Goal: Task Accomplishment & Management: Manage account settings

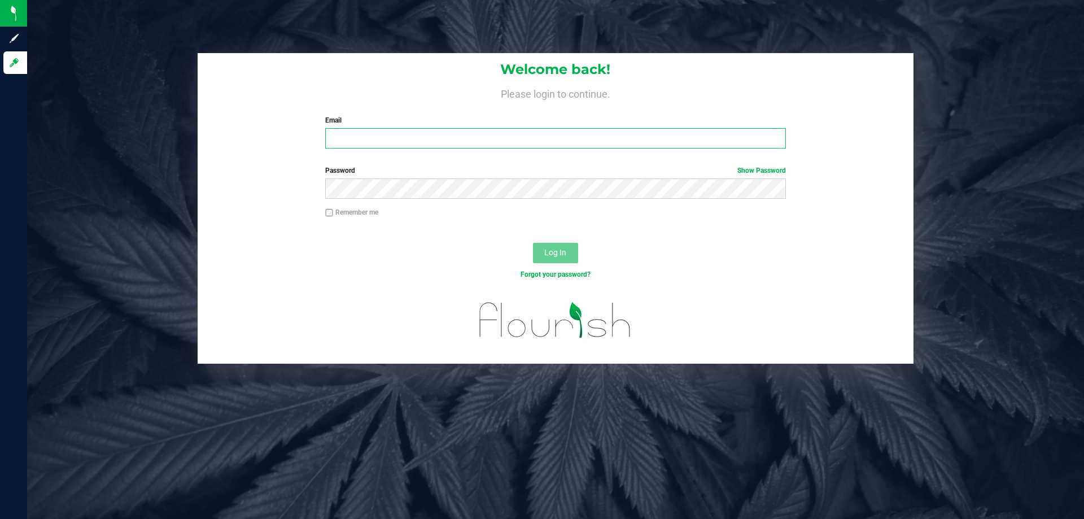
click at [338, 133] on input "Email" at bounding box center [555, 138] width 460 height 20
type input "[EMAIL_ADDRESS][DOMAIN_NAME]"
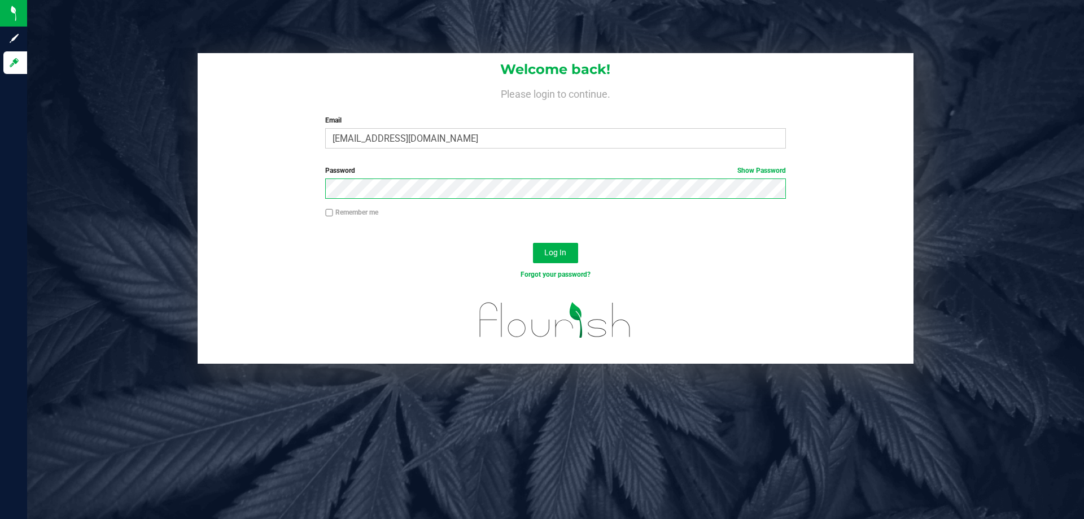
click at [533, 243] on button "Log In" at bounding box center [555, 253] width 45 height 20
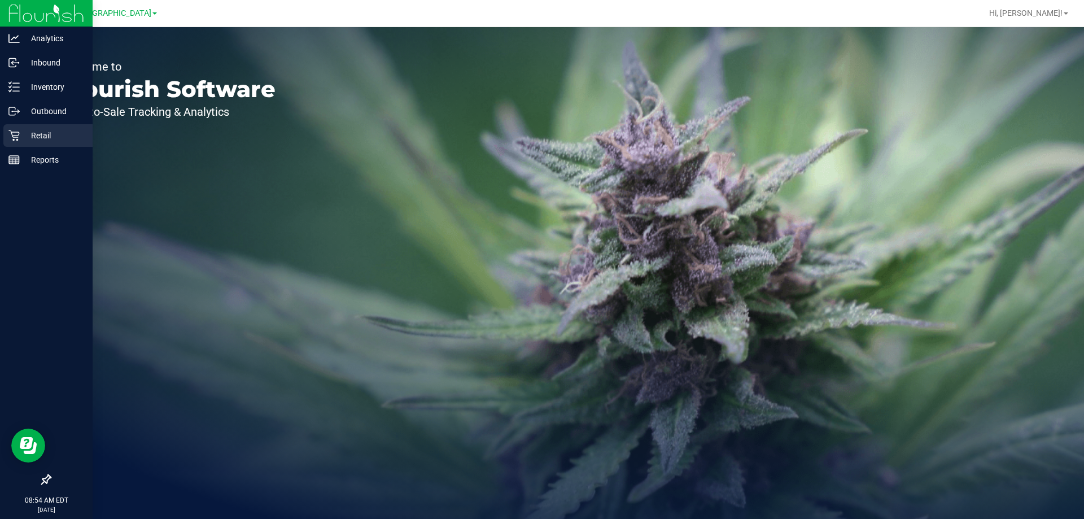
click at [13, 142] on div "Retail" at bounding box center [47, 135] width 89 height 23
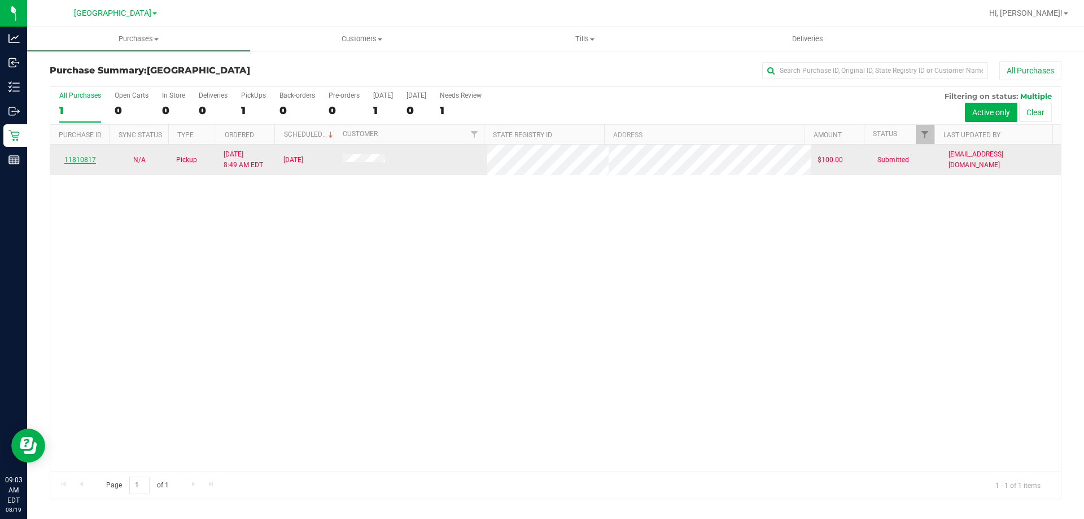
click at [75, 160] on link "11810817" at bounding box center [80, 160] width 32 height 8
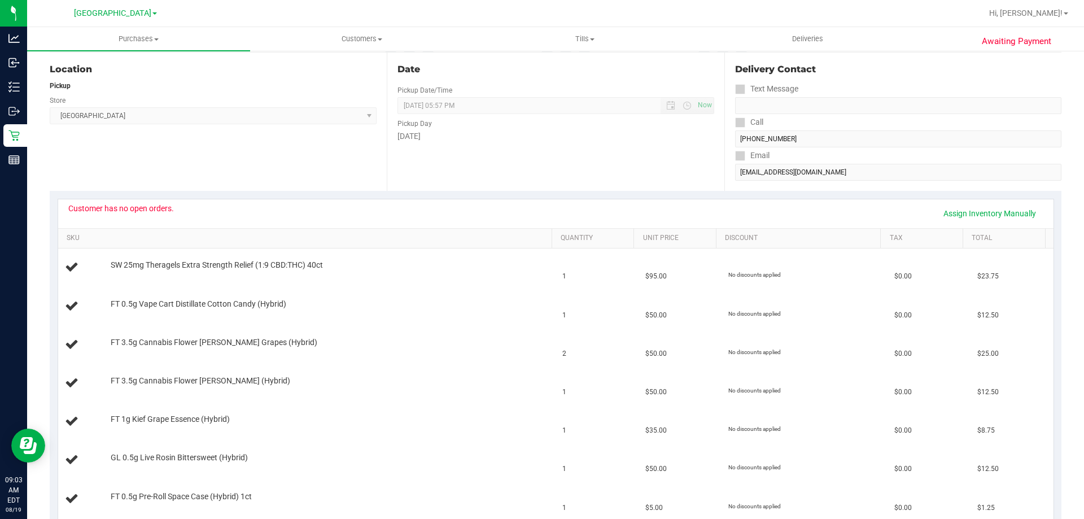
scroll to position [452, 0]
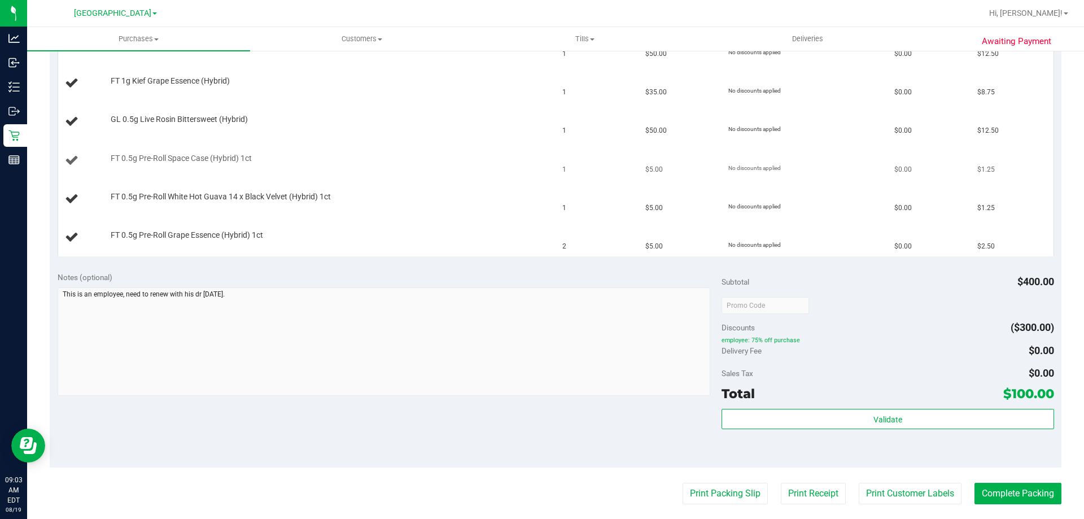
click at [406, 158] on div "FT 0.5g Pre-Roll Space Case (Hybrid) 1ct" at bounding box center [325, 158] width 441 height 11
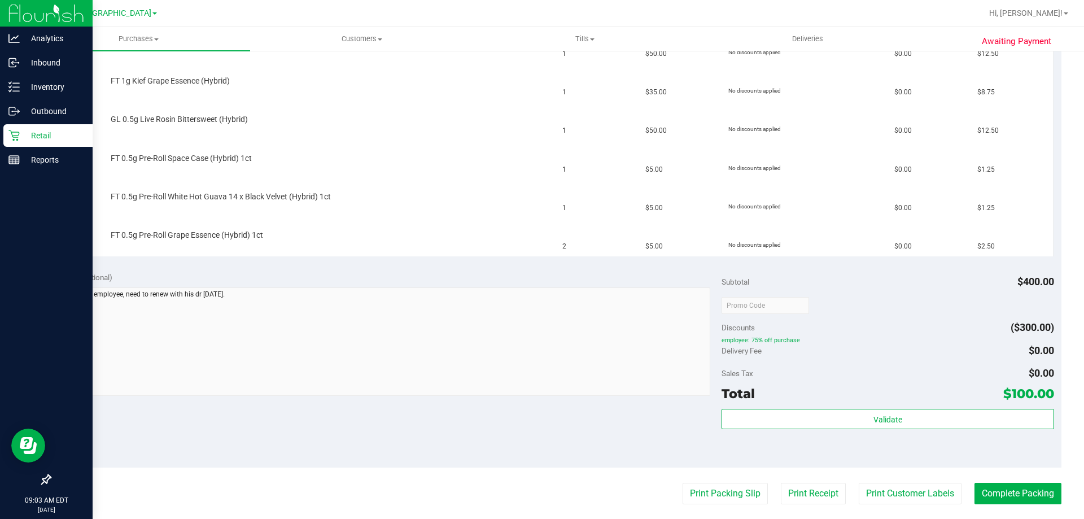
click at [50, 132] on p "Retail" at bounding box center [54, 136] width 68 height 14
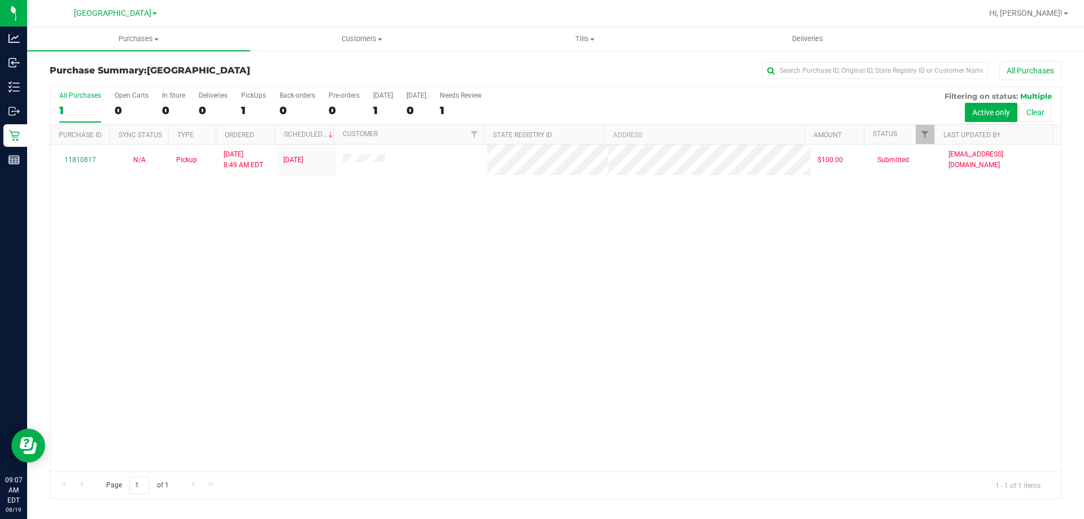
click at [463, 353] on div "11810817 N/A Pickup 8/19/2025 8:49 AM EDT 8/19/2025 $100.00 Submitted rcombs@li…" at bounding box center [555, 308] width 1010 height 327
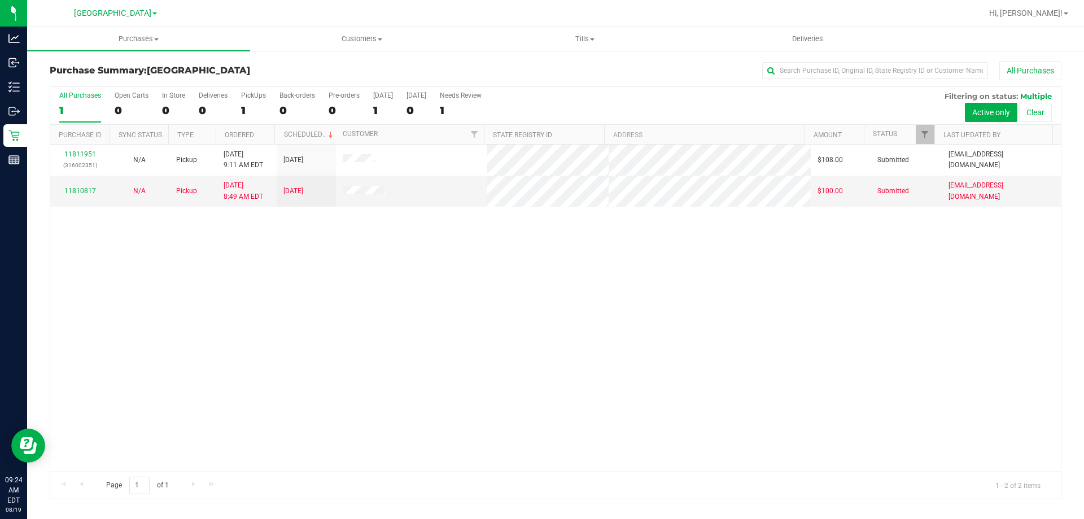
drag, startPoint x: 497, startPoint y: 373, endPoint x: 491, endPoint y: 375, distance: 6.4
click at [492, 375] on div "11811951 (316002351) N/A Pickup 8/19/2025 9:11 AM EDT 8/19/2025 $108.00 Submitt…" at bounding box center [555, 308] width 1010 height 327
click at [504, 348] on div "11811951 (316002351) N/A Pickup 8/19/2025 9:24 AM EDT 8/19/2025 $108.00 Packed …" at bounding box center [555, 308] width 1010 height 327
click at [466, 311] on div "11811951 (316002351) N/A Pickup 8/19/2025 9:24 AM EDT 8/19/2025 $108.00 Packed …" at bounding box center [555, 308] width 1010 height 327
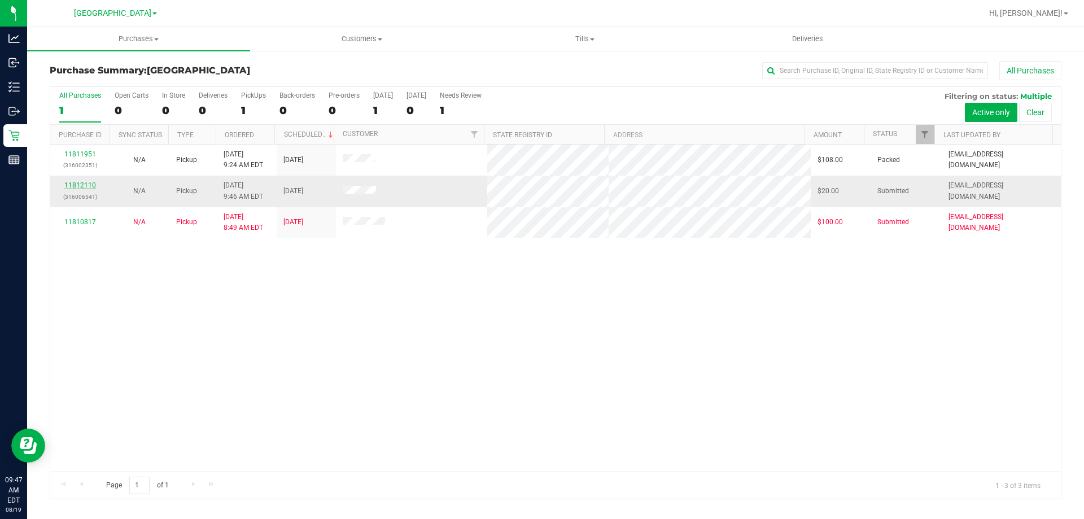
click at [84, 183] on link "11812110" at bounding box center [80, 185] width 32 height 8
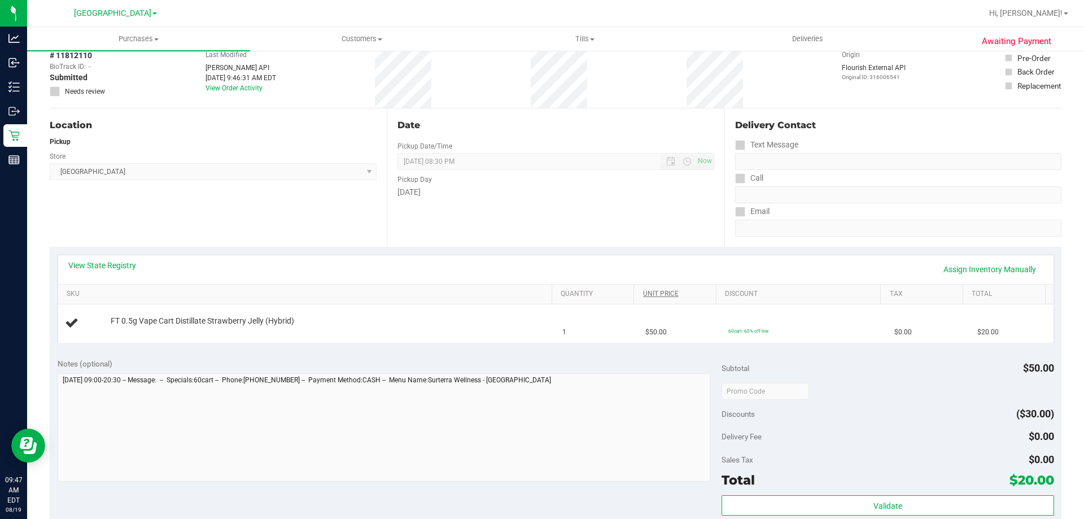
scroll to position [113, 0]
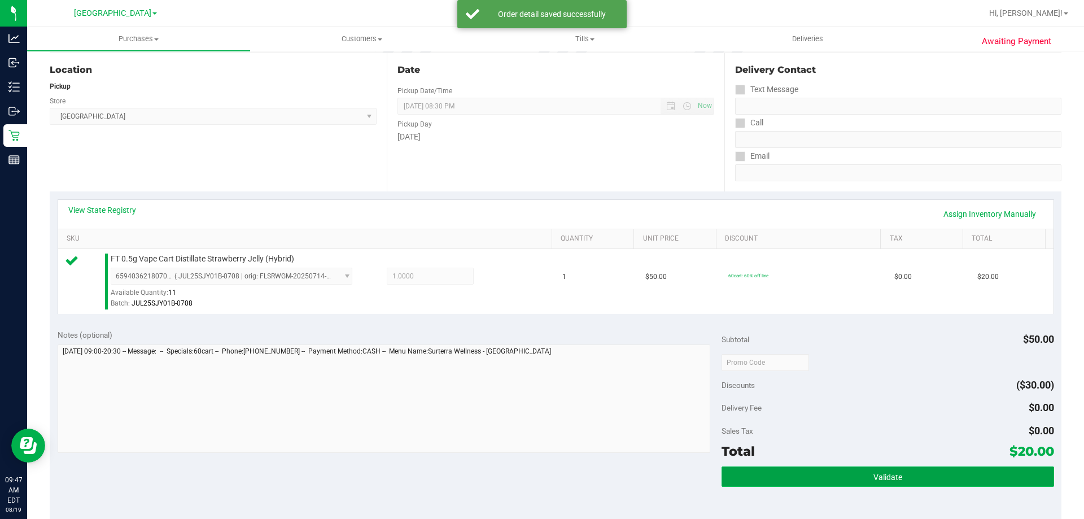
click at [754, 479] on button "Validate" at bounding box center [887, 476] width 332 height 20
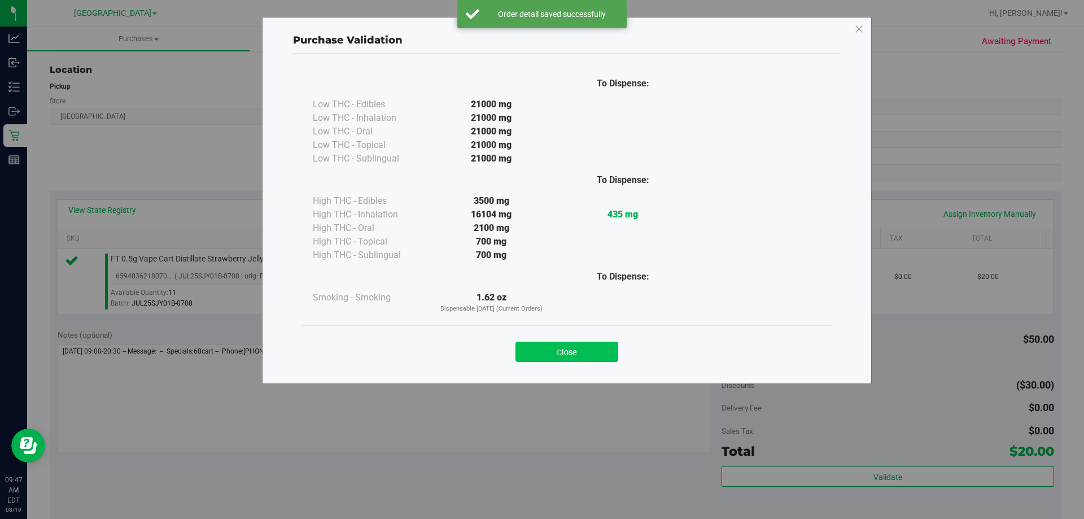
click at [588, 361] on button "Close" at bounding box center [566, 352] width 103 height 20
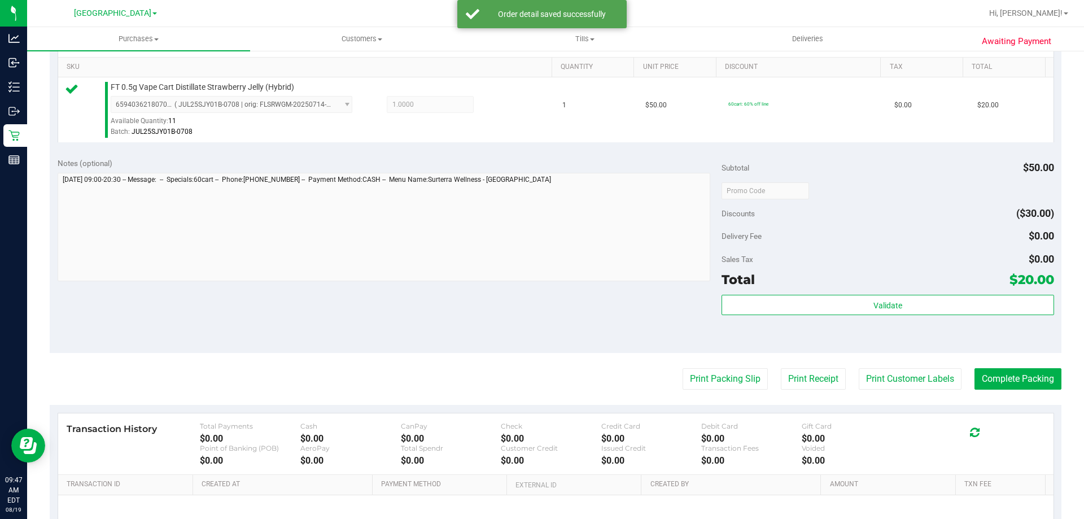
scroll to position [395, 0]
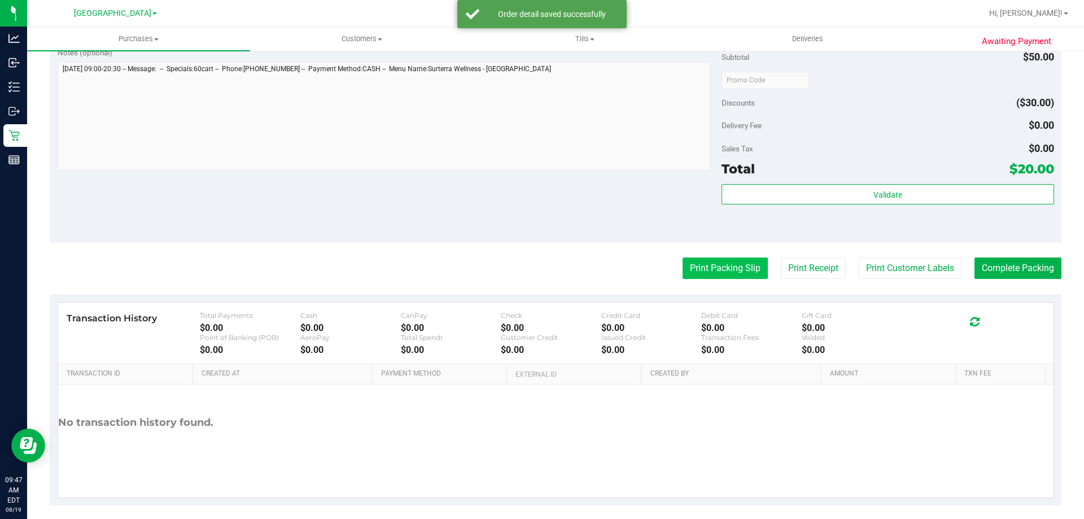
click at [707, 265] on button "Print Packing Slip" at bounding box center [725, 267] width 85 height 21
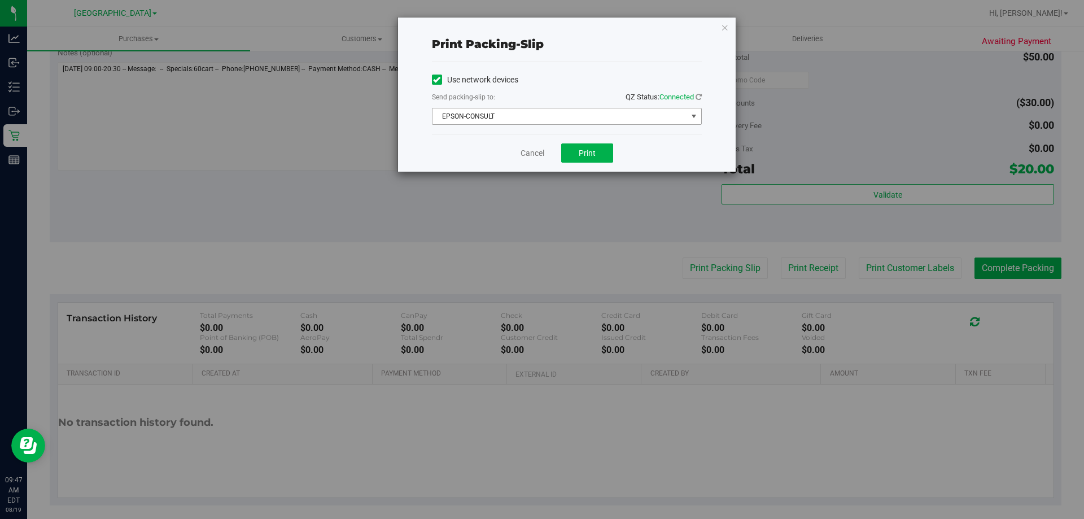
click at [570, 124] on span "EPSON-CONSULT" at bounding box center [567, 116] width 270 height 17
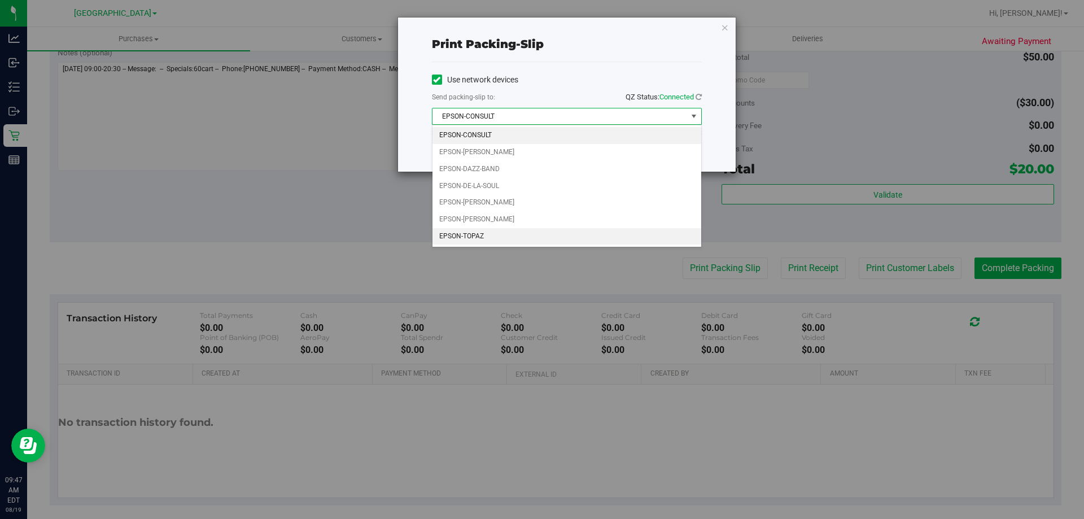
click at [548, 233] on li "EPSON-TOPAZ" at bounding box center [566, 236] width 269 height 17
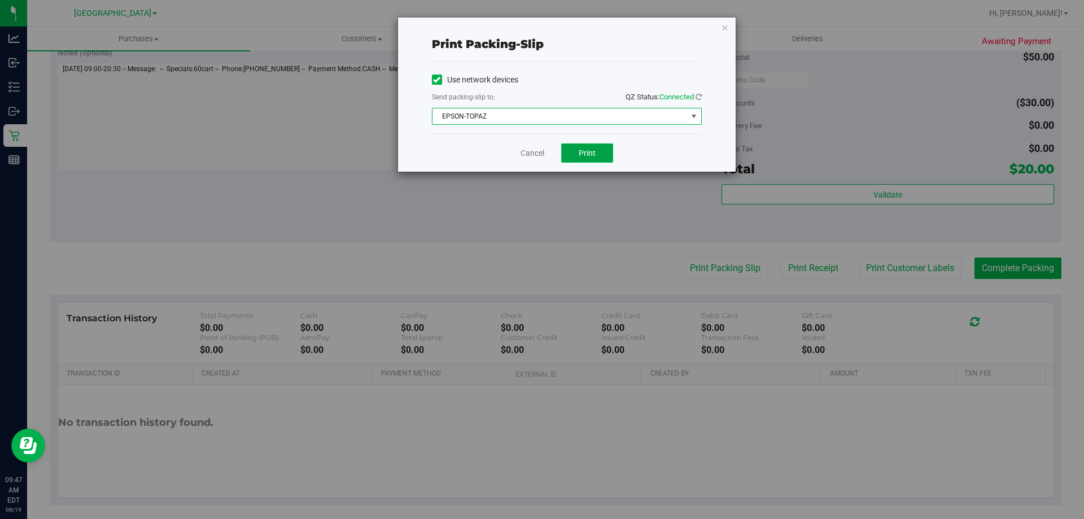
click at [568, 151] on button "Print" at bounding box center [587, 152] width 52 height 19
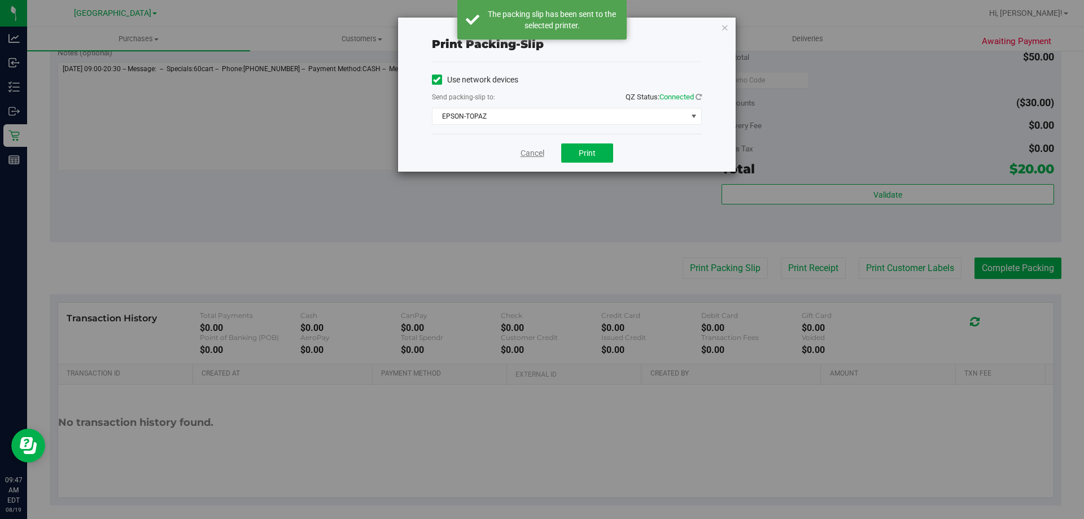
click at [532, 153] on link "Cancel" at bounding box center [532, 153] width 24 height 12
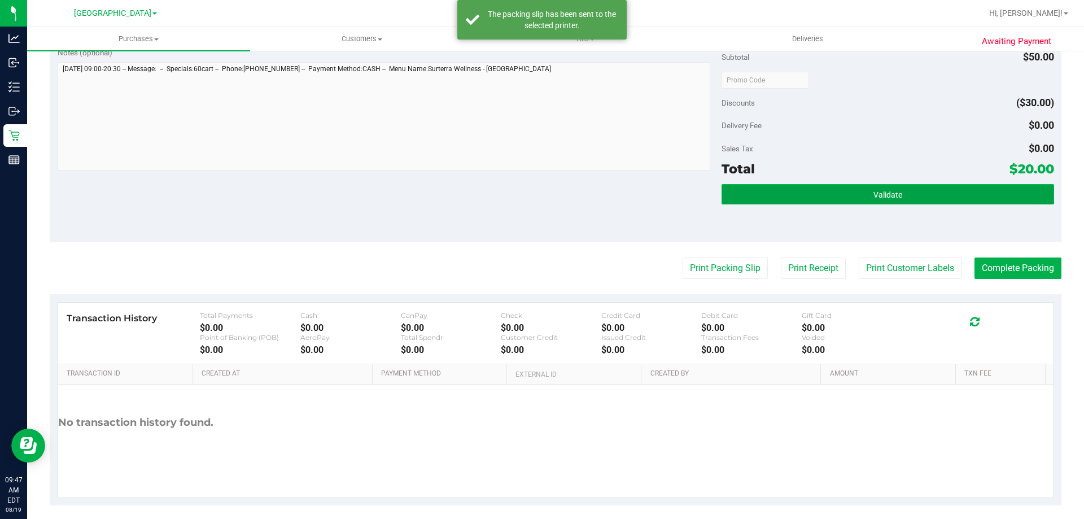
click at [790, 203] on button "Validate" at bounding box center [887, 194] width 332 height 20
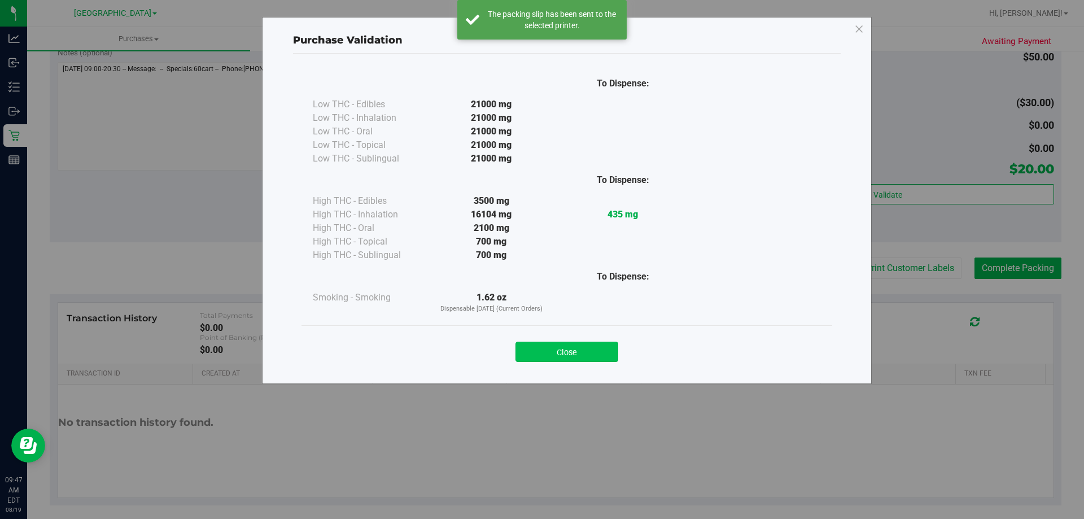
click at [533, 353] on button "Close" at bounding box center [566, 352] width 103 height 20
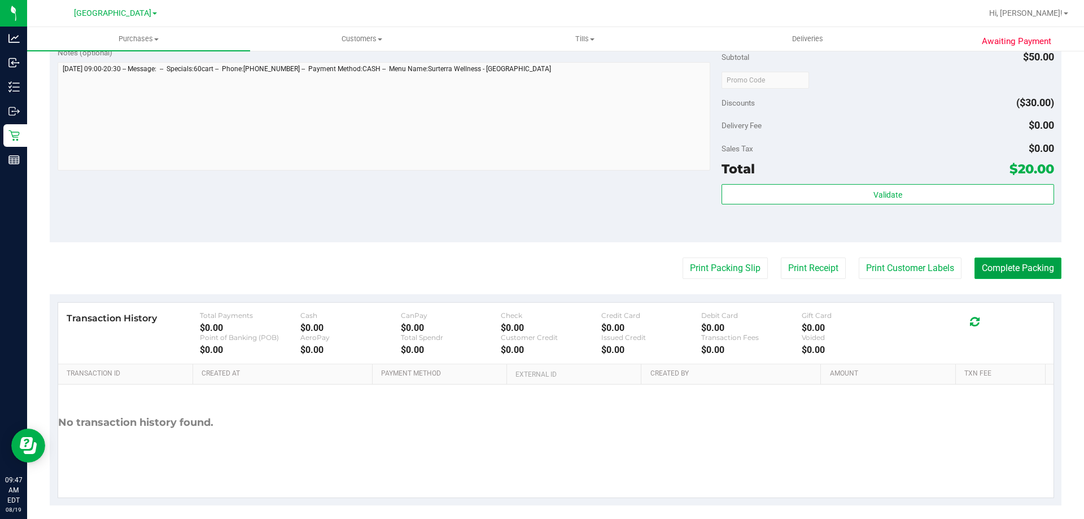
click at [1007, 274] on button "Complete Packing" at bounding box center [1017, 267] width 87 height 21
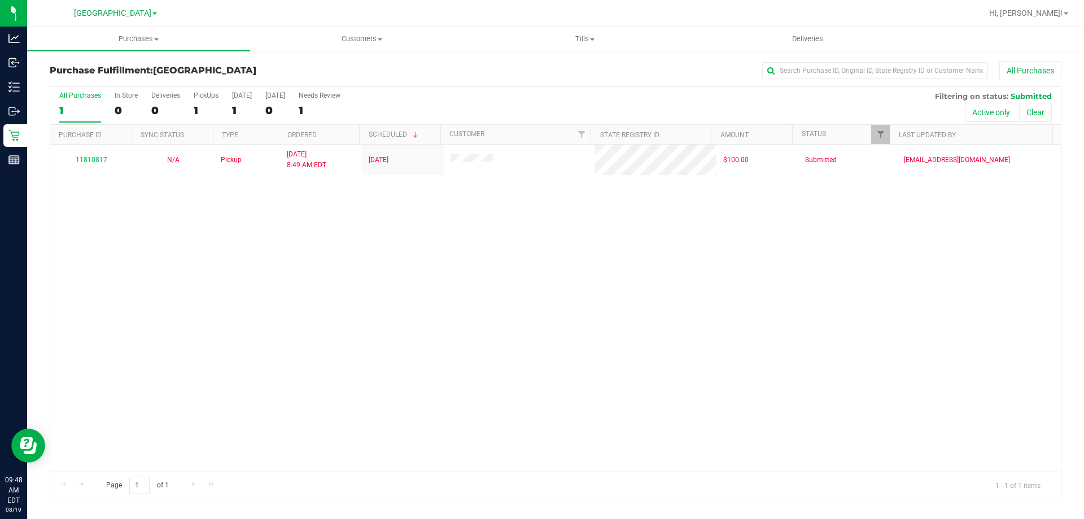
click at [473, 274] on div "11810817 N/A Pickup 8/19/2025 8:49 AM EDT 8/19/2025 $100.00 Submitted rcombs@li…" at bounding box center [555, 308] width 1010 height 327
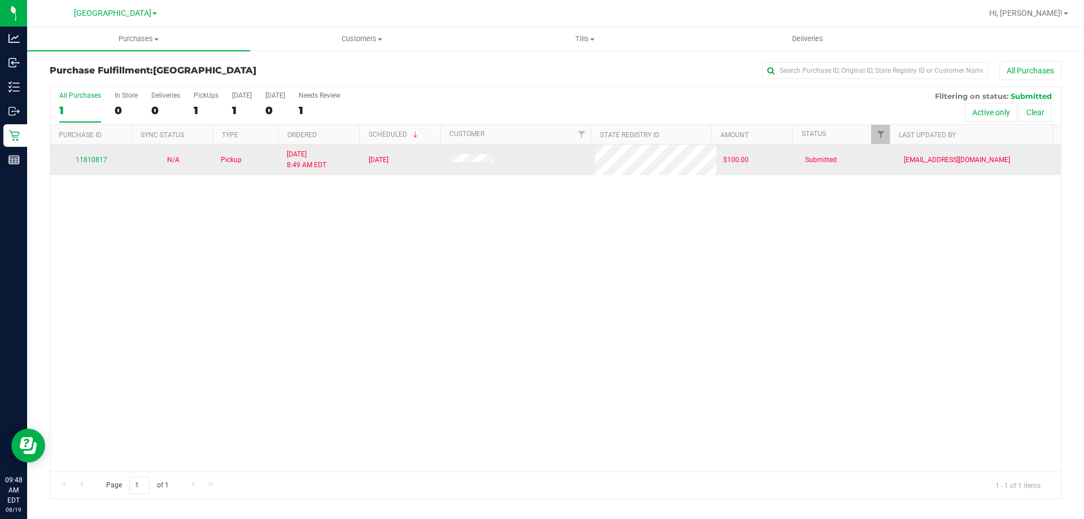
click at [98, 165] on div "11810817" at bounding box center [91, 160] width 68 height 11
click at [97, 164] on div "11810817" at bounding box center [91, 160] width 68 height 11
click at [92, 161] on link "11810817" at bounding box center [92, 160] width 32 height 8
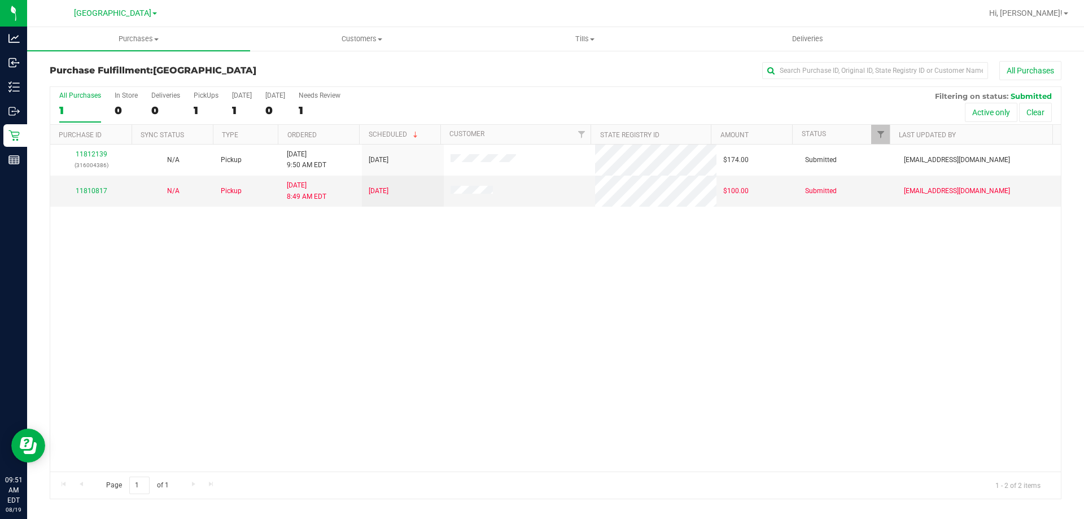
click at [480, 369] on div "11812139 (316004386) N/A Pickup 8/19/2025 9:50 AM EDT 8/19/2025 $174.00 Submitt…" at bounding box center [555, 308] width 1010 height 327
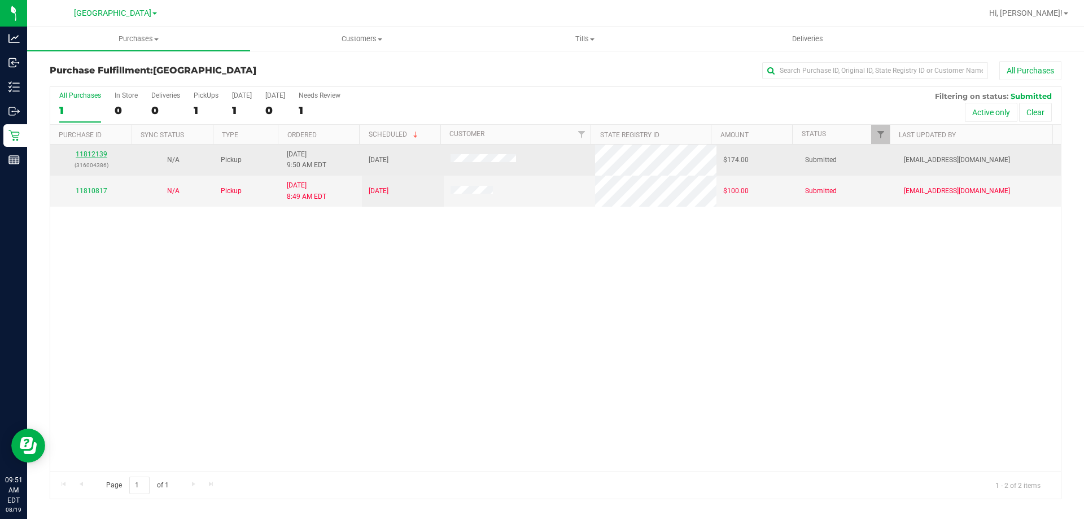
click at [92, 152] on link "11812139" at bounding box center [92, 154] width 32 height 8
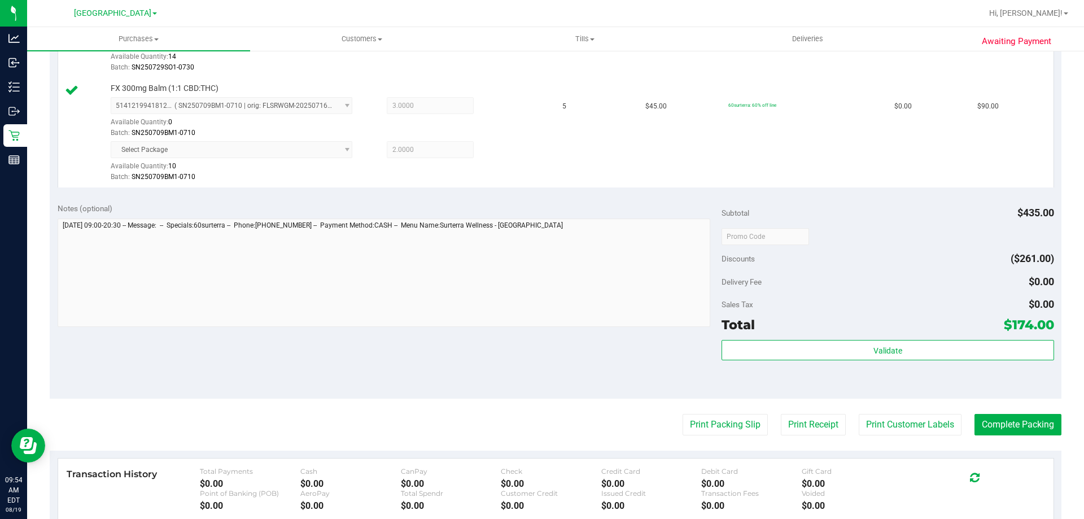
scroll to position [395, 0]
click at [780, 331] on div "Total $174.00" at bounding box center [887, 322] width 332 height 20
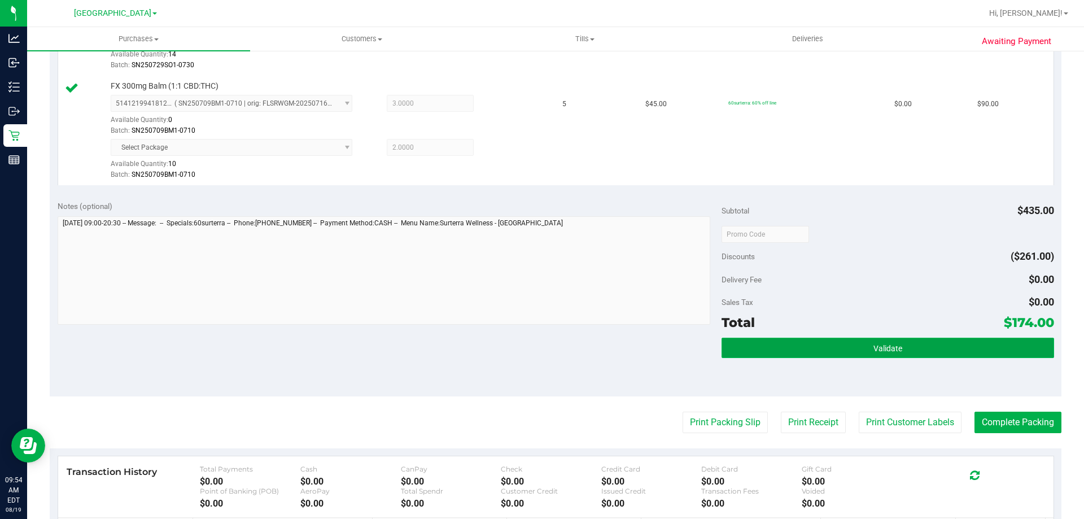
click at [771, 355] on button "Validate" at bounding box center [887, 348] width 332 height 20
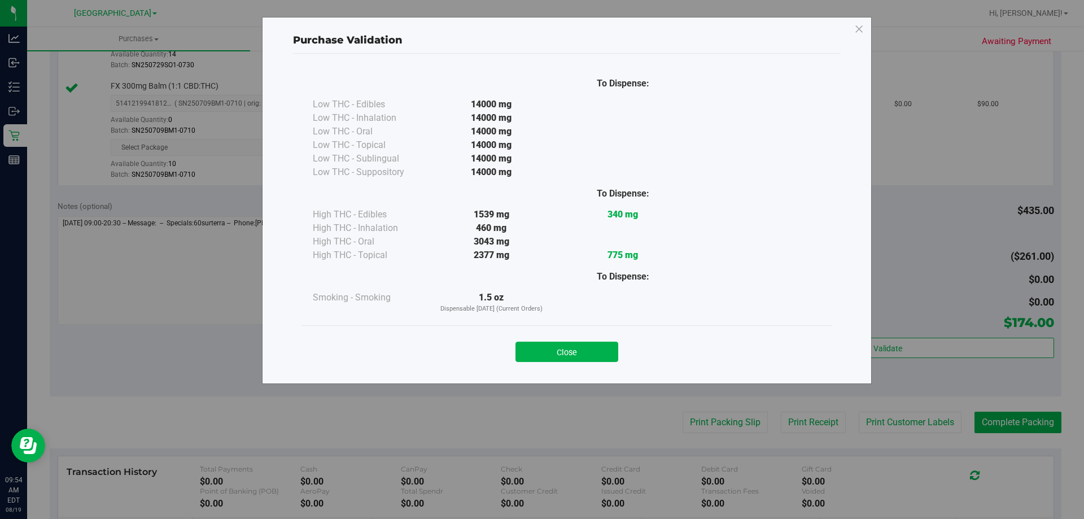
click at [603, 362] on div "Close" at bounding box center [566, 348] width 531 height 46
click at [595, 353] on button "Close" at bounding box center [566, 352] width 103 height 20
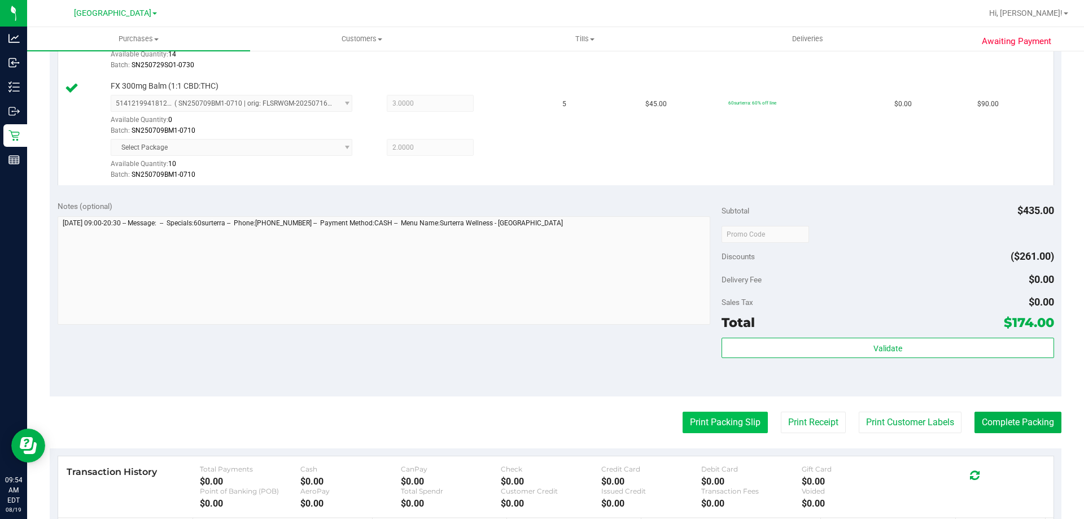
click at [683, 421] on button "Print Packing Slip" at bounding box center [725, 422] width 85 height 21
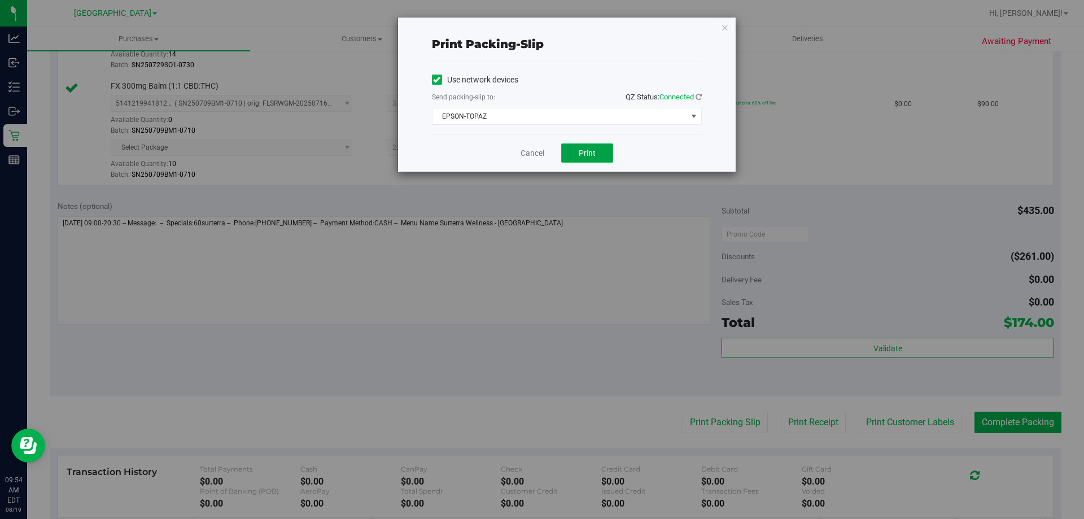
drag, startPoint x: 577, startPoint y: 151, endPoint x: 584, endPoint y: 148, distance: 7.6
click at [584, 148] on button "Print" at bounding box center [587, 152] width 52 height 19
click at [529, 159] on link "Cancel" at bounding box center [532, 153] width 24 height 12
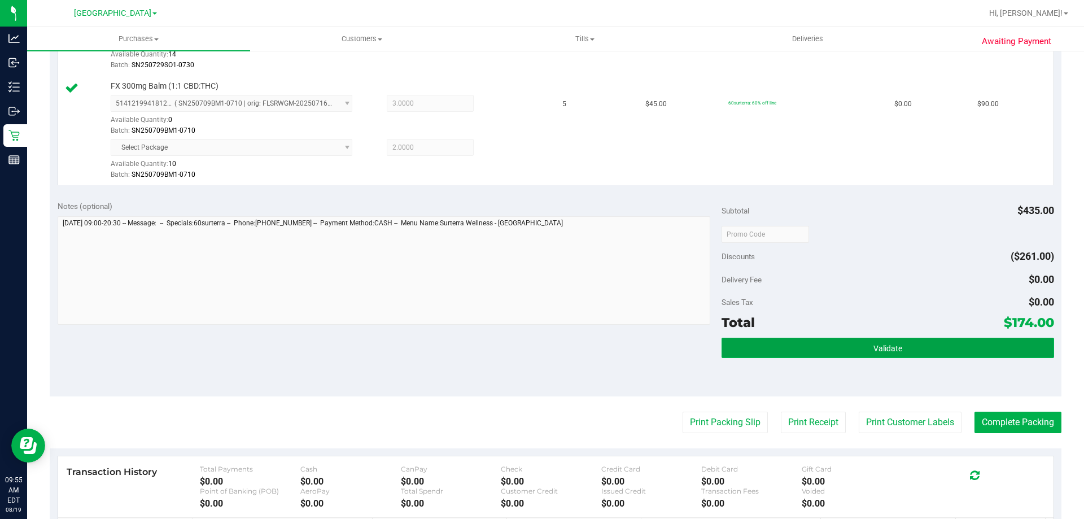
click at [876, 351] on span "Validate" at bounding box center [887, 348] width 29 height 9
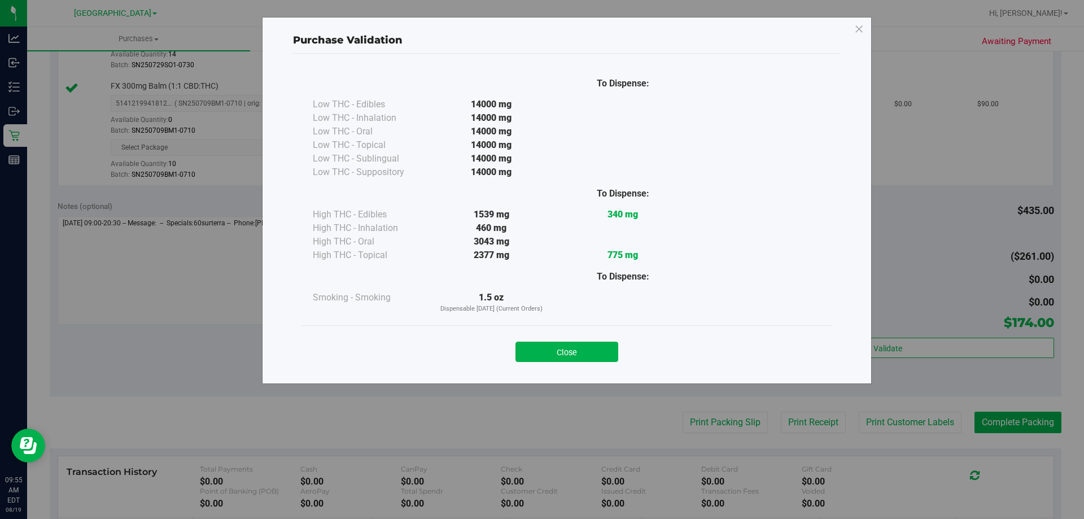
click at [561, 373] on div "Purchase Validation To Dispense: Low THC - Edibles 14000 mg" at bounding box center [567, 200] width 610 height 367
click at [574, 350] on button "Close" at bounding box center [566, 352] width 103 height 20
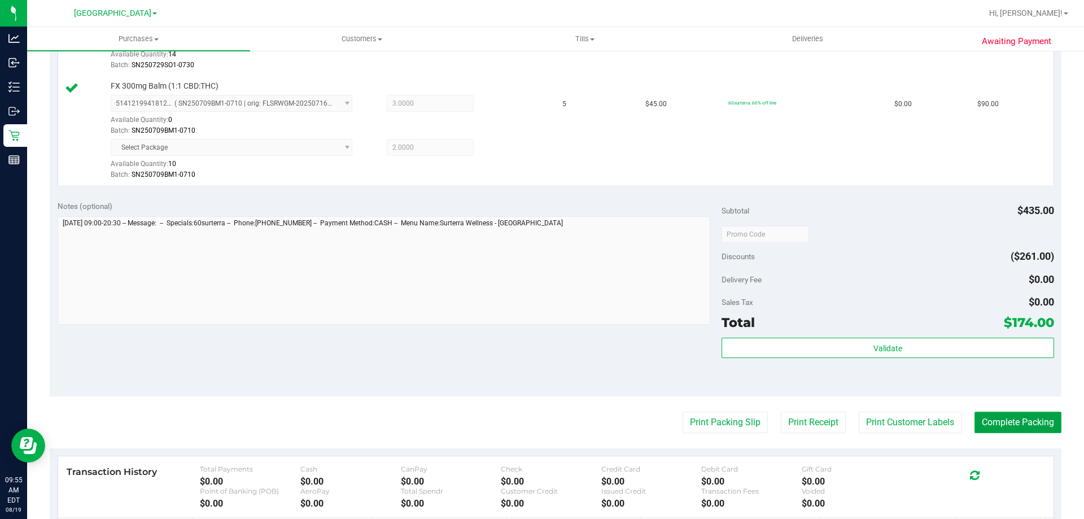
click at [1025, 414] on button "Complete Packing" at bounding box center [1017, 422] width 87 height 21
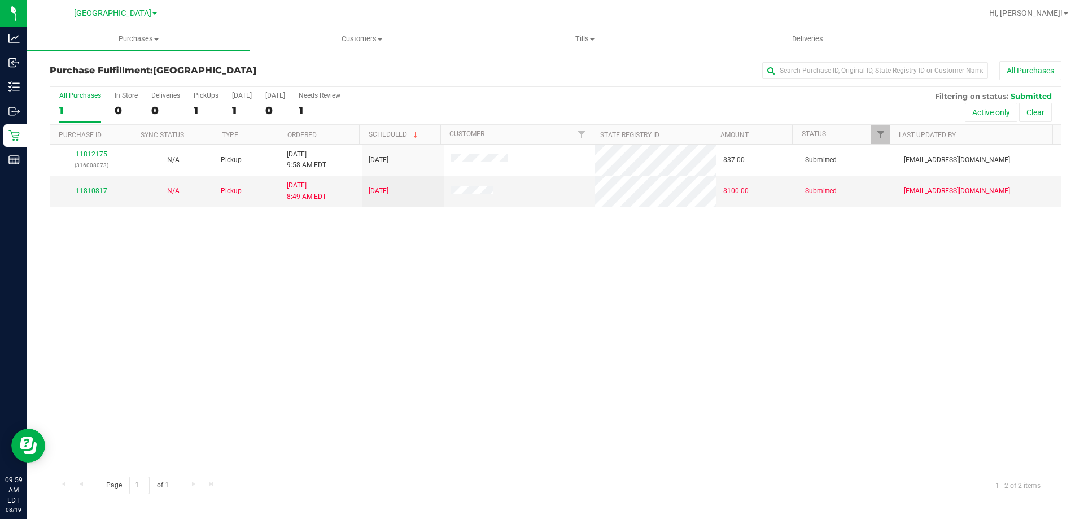
click at [91, 139] on th "Purchase ID" at bounding box center [90, 135] width 81 height 20
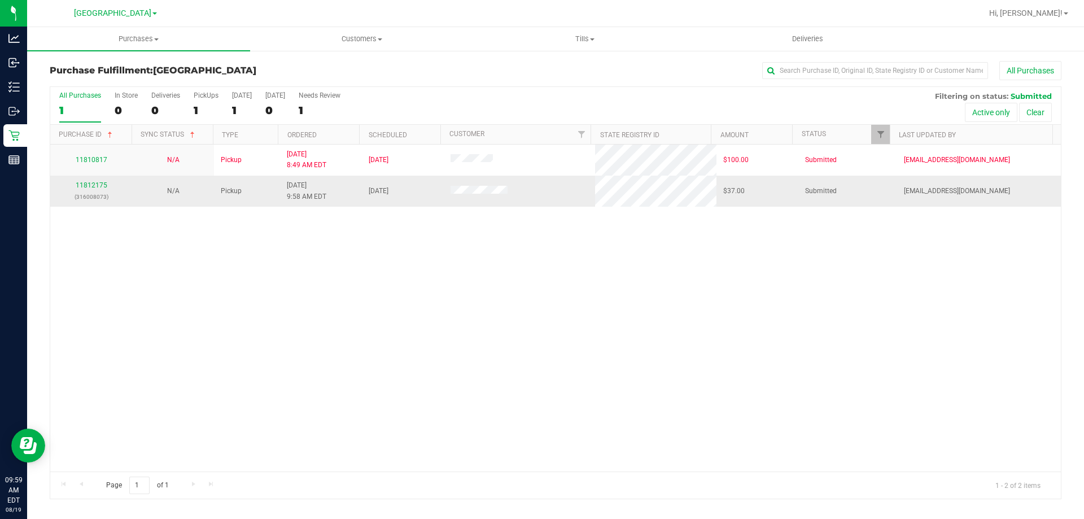
click at [94, 193] on p "(316008073)" at bounding box center [91, 196] width 68 height 11
click at [96, 187] on link "11812175" at bounding box center [92, 185] width 32 height 8
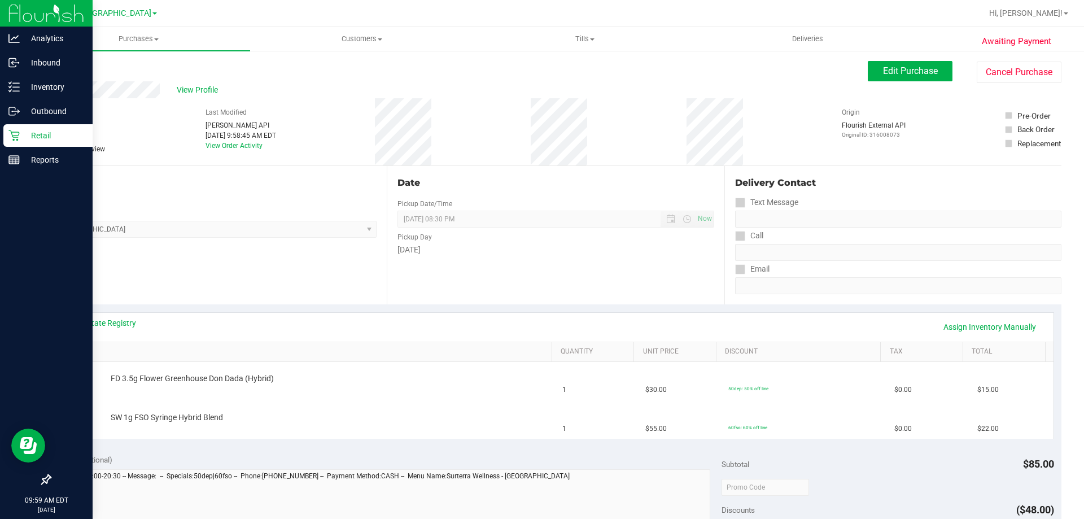
click at [26, 125] on div "Retail" at bounding box center [47, 135] width 89 height 23
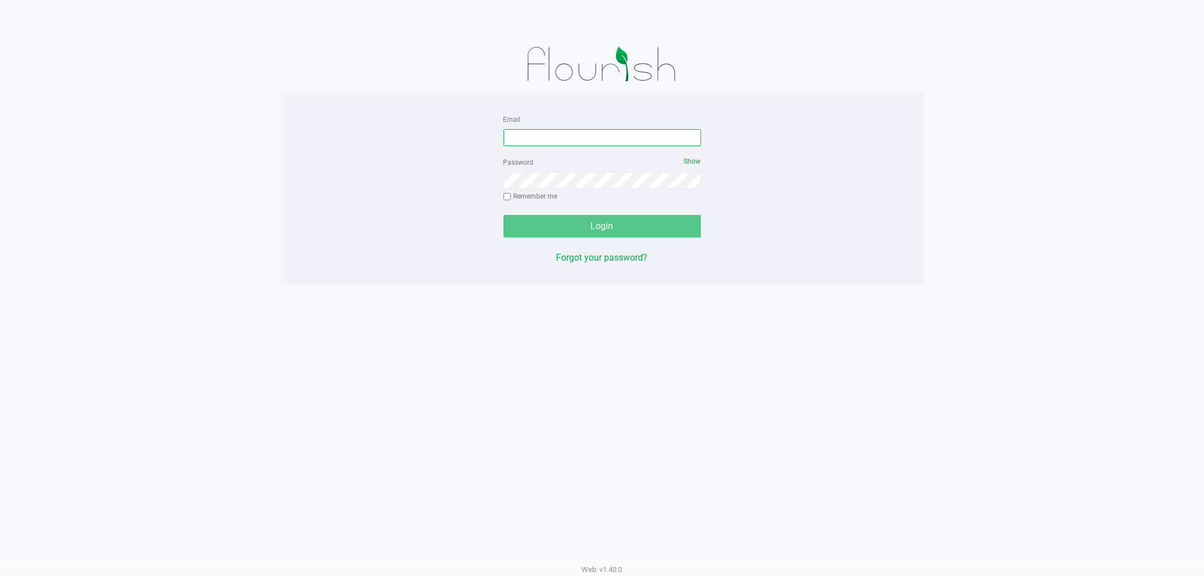
click at [544, 145] on input "Email" at bounding box center [603, 137] width 198 height 17
type input "[EMAIL_ADDRESS][DOMAIN_NAME]"
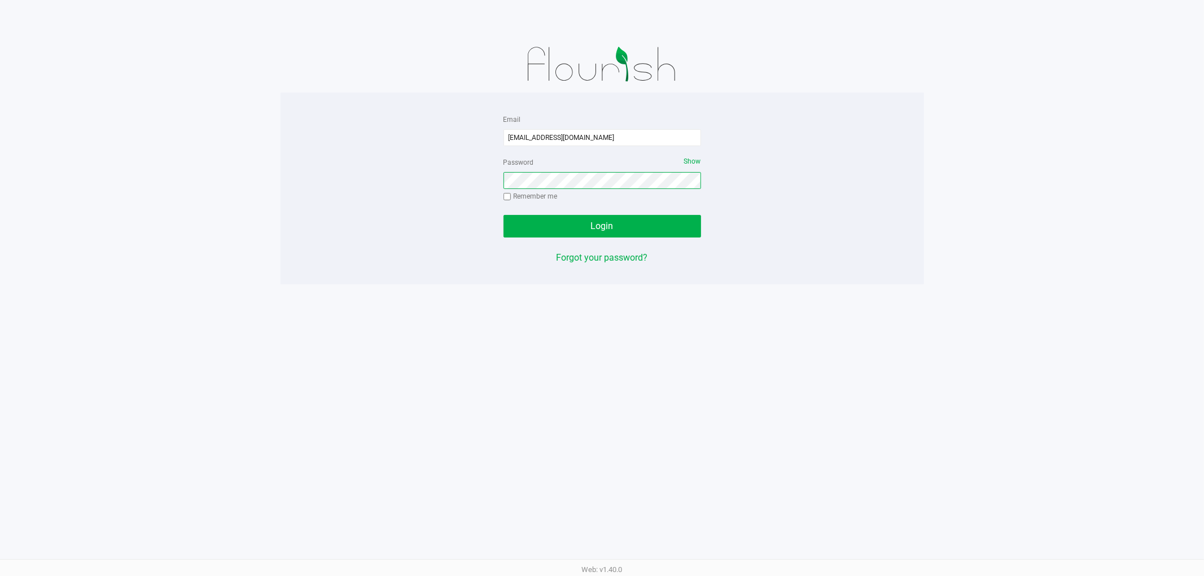
click at [504, 215] on button "Login" at bounding box center [603, 226] width 198 height 23
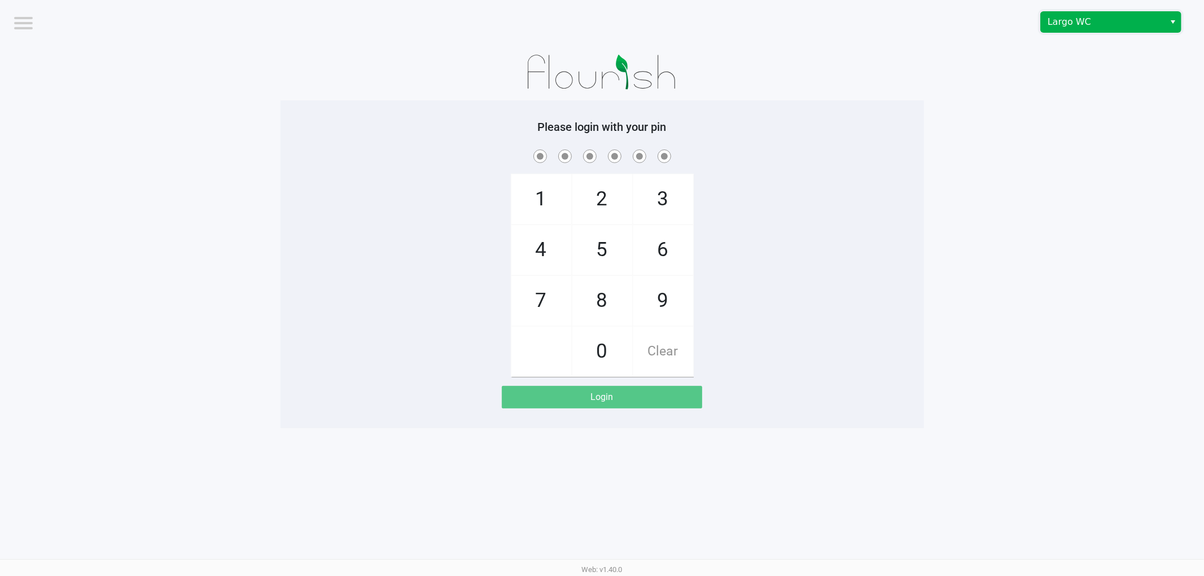
click at [1088, 20] on span "Largo WC" at bounding box center [1103, 22] width 110 height 14
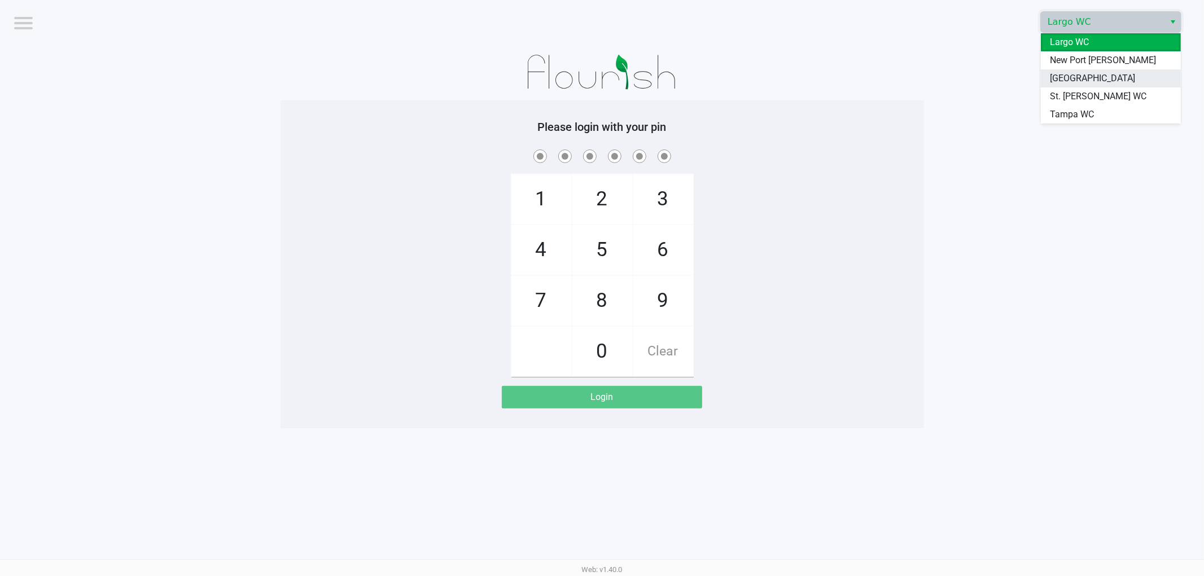
click at [1079, 83] on span "[GEOGRAPHIC_DATA]" at bounding box center [1092, 79] width 85 height 14
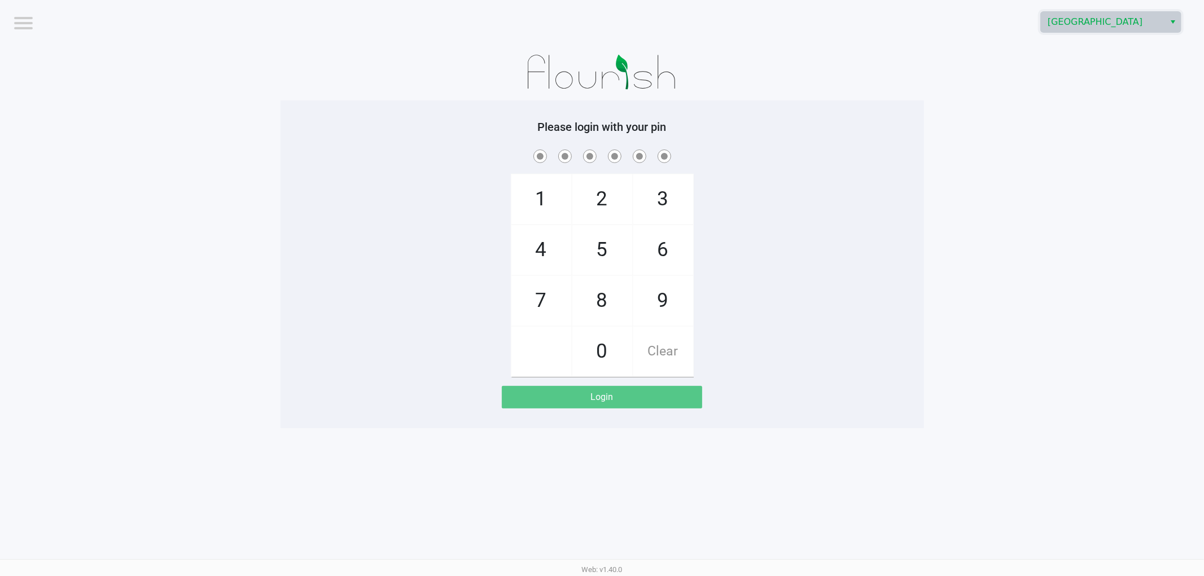
click at [894, 216] on div "1 4 7 2 5 8 0 3 6 9 Clear" at bounding box center [603, 262] width 644 height 230
drag, startPoint x: 680, startPoint y: 298, endPoint x: 674, endPoint y: 303, distance: 7.6
click at [679, 300] on span "9" at bounding box center [663, 301] width 60 height 50
checkbox input "true"
click at [582, 350] on span "0" at bounding box center [602, 352] width 60 height 50
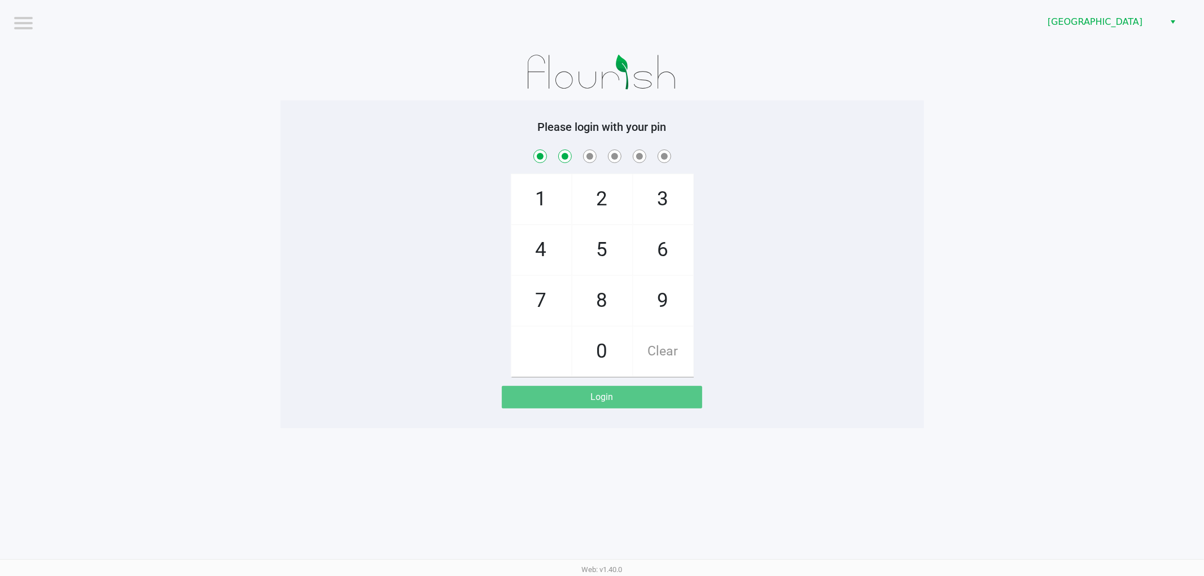
checkbox input "true"
click at [610, 248] on span "5" at bounding box center [602, 250] width 60 height 50
checkbox input "true"
click at [658, 183] on span "3" at bounding box center [663, 199] width 60 height 50
checkbox input "true"
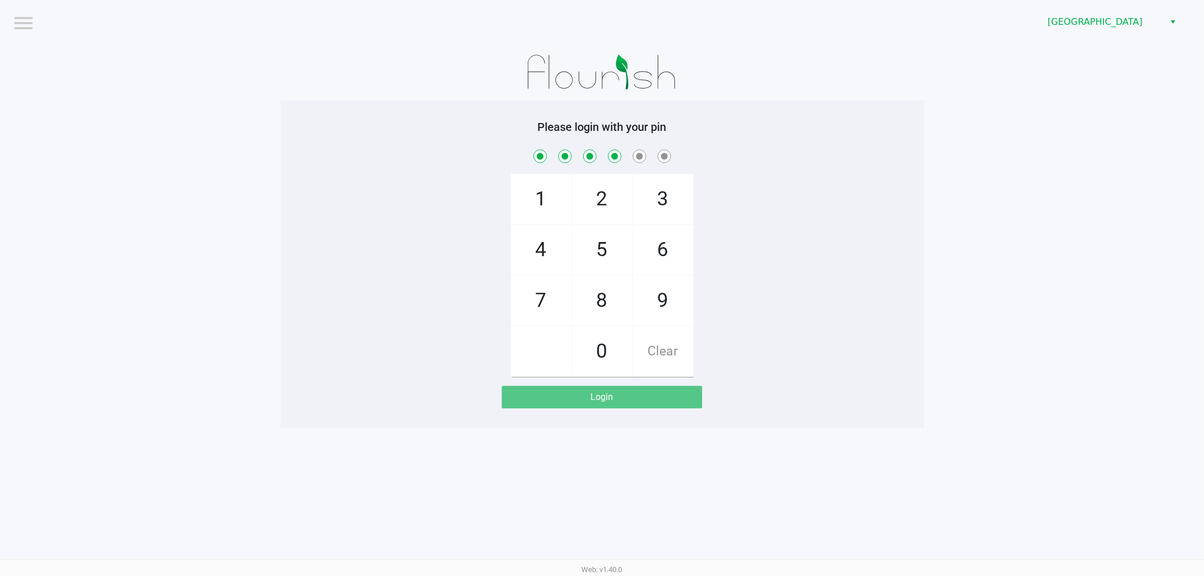
click at [672, 301] on span "9" at bounding box center [663, 301] width 60 height 50
checkbox input "true"
click at [601, 352] on span "0" at bounding box center [602, 352] width 60 height 50
checkbox input "true"
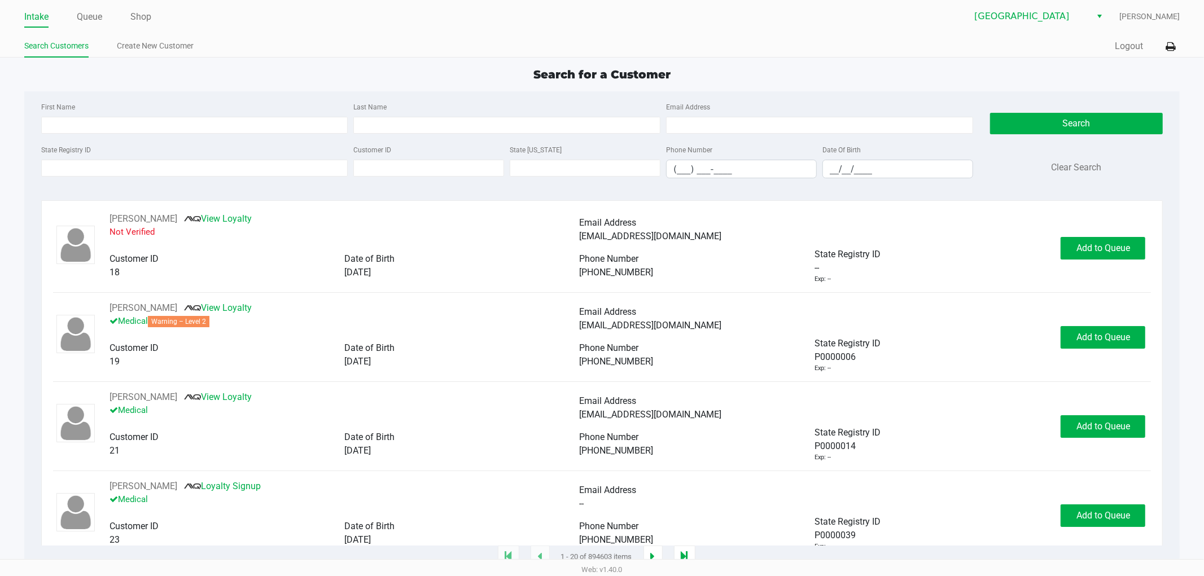
click at [106, 13] on ul "Intake Queue Shop" at bounding box center [313, 17] width 578 height 19
click at [96, 19] on link "Queue" at bounding box center [89, 17] width 25 height 16
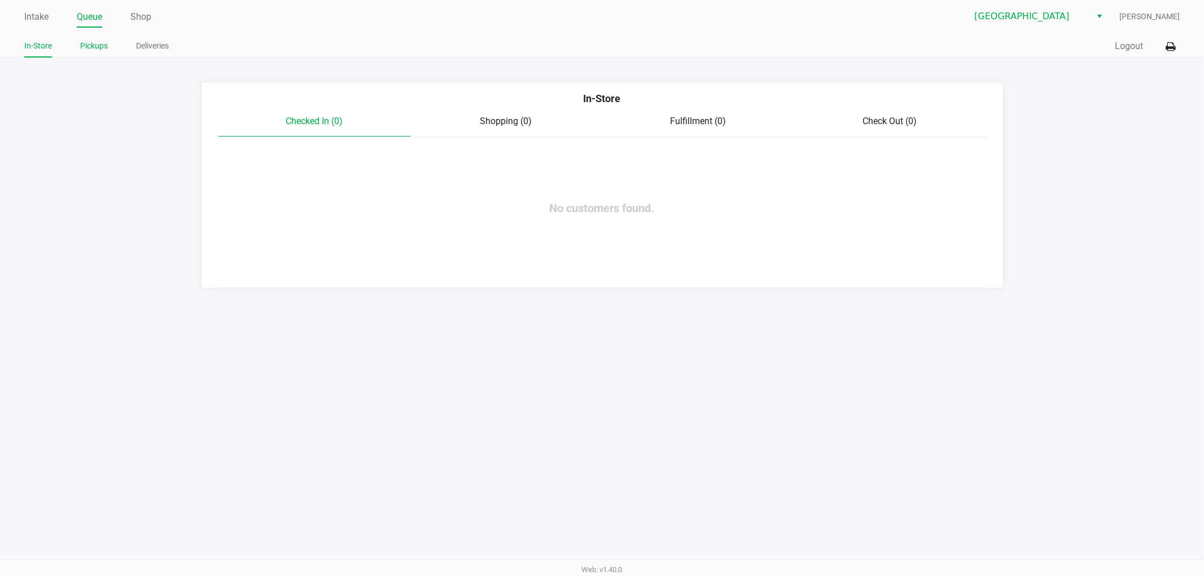
click at [94, 42] on link "Pickups" at bounding box center [94, 46] width 28 height 14
click at [148, 23] on link "Shop" at bounding box center [140, 17] width 21 height 16
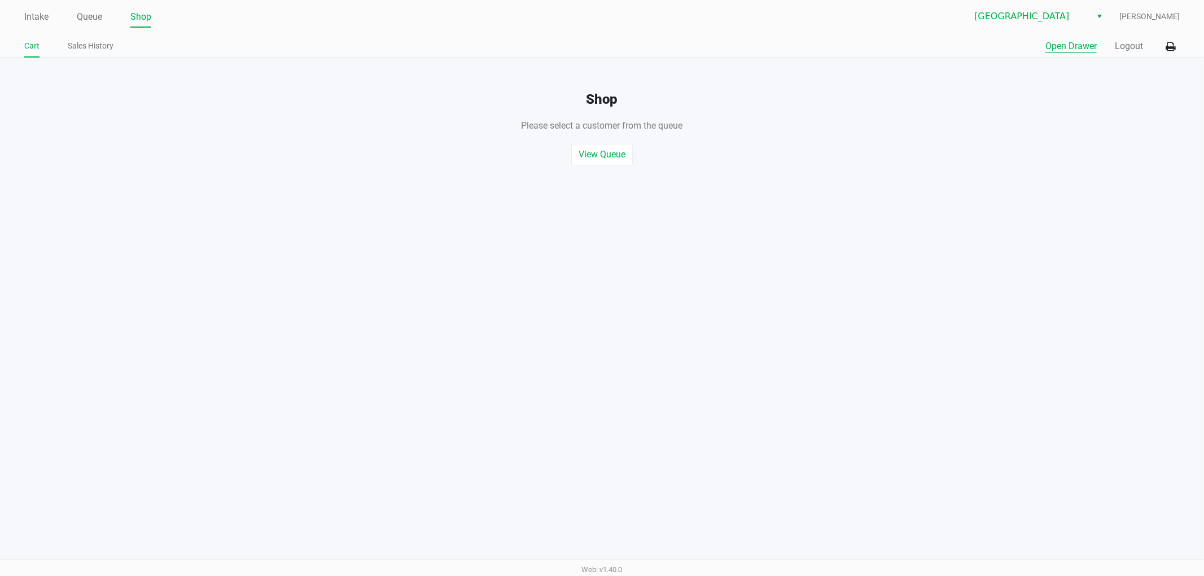
click at [1079, 49] on button "Open Drawer" at bounding box center [1070, 47] width 51 height 14
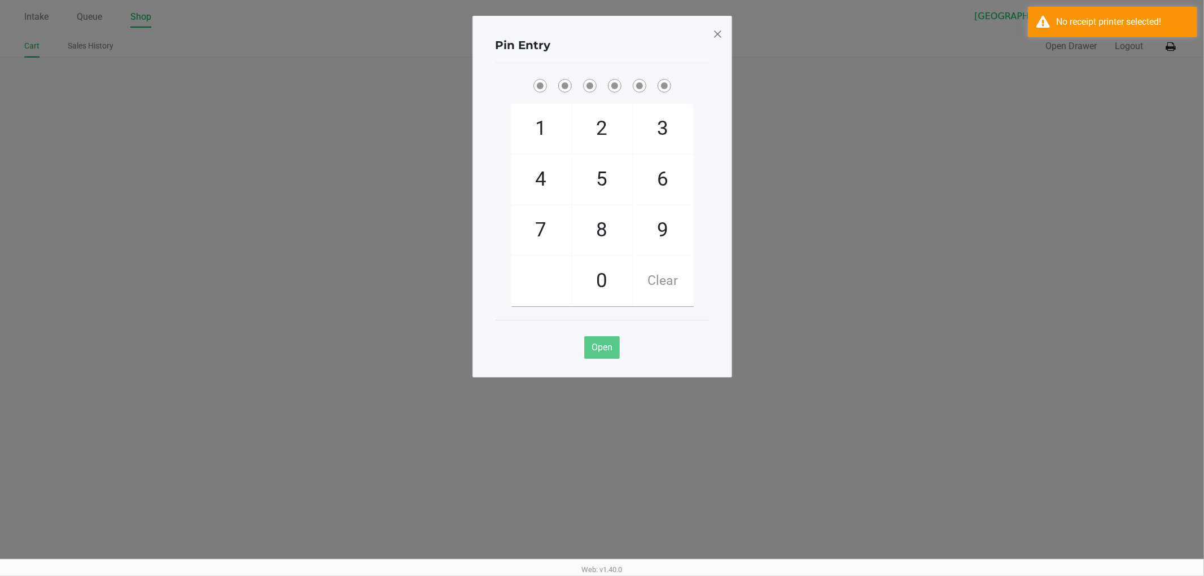
click at [718, 33] on span at bounding box center [717, 34] width 10 height 18
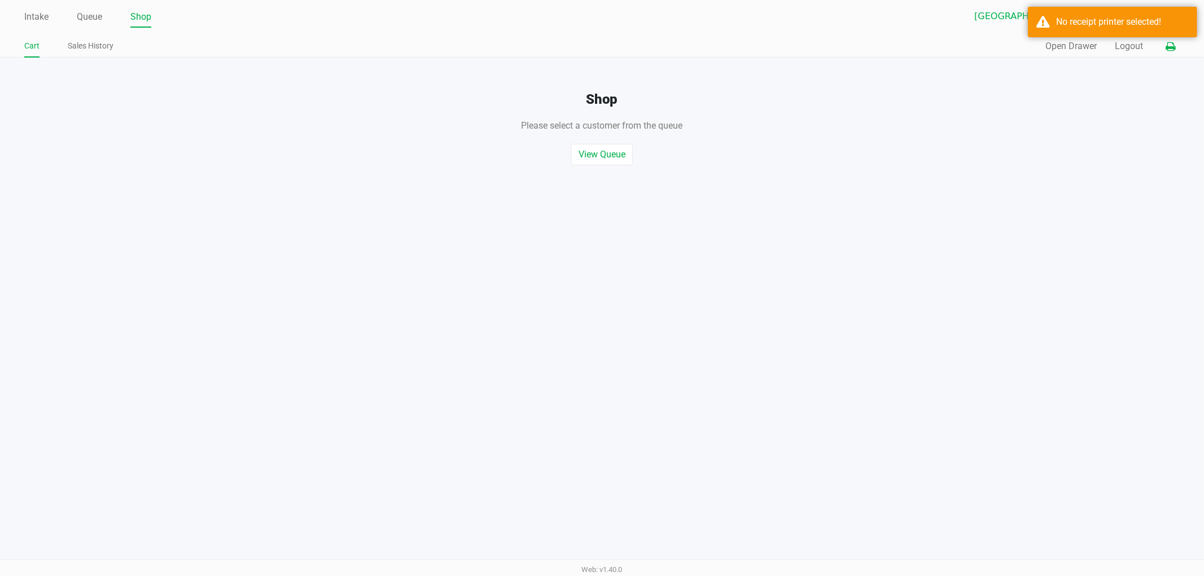
click at [1170, 43] on icon at bounding box center [1171, 47] width 10 height 8
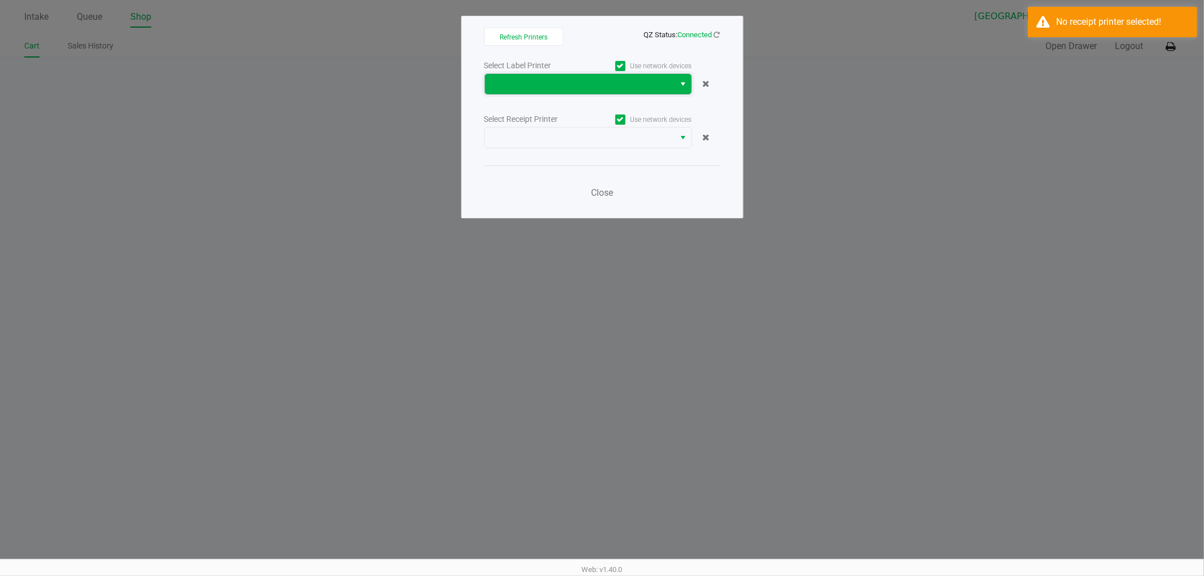
click at [632, 91] on span at bounding box center [580, 84] width 190 height 20
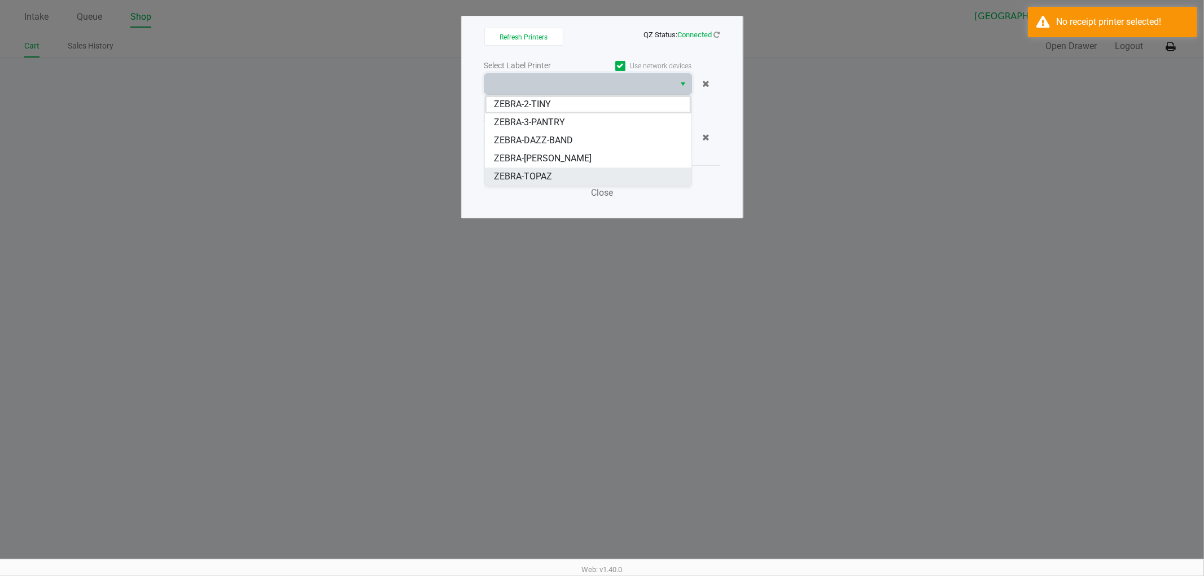
click at [526, 170] on span "ZEBRA-TOPAZ" at bounding box center [523, 177] width 58 height 14
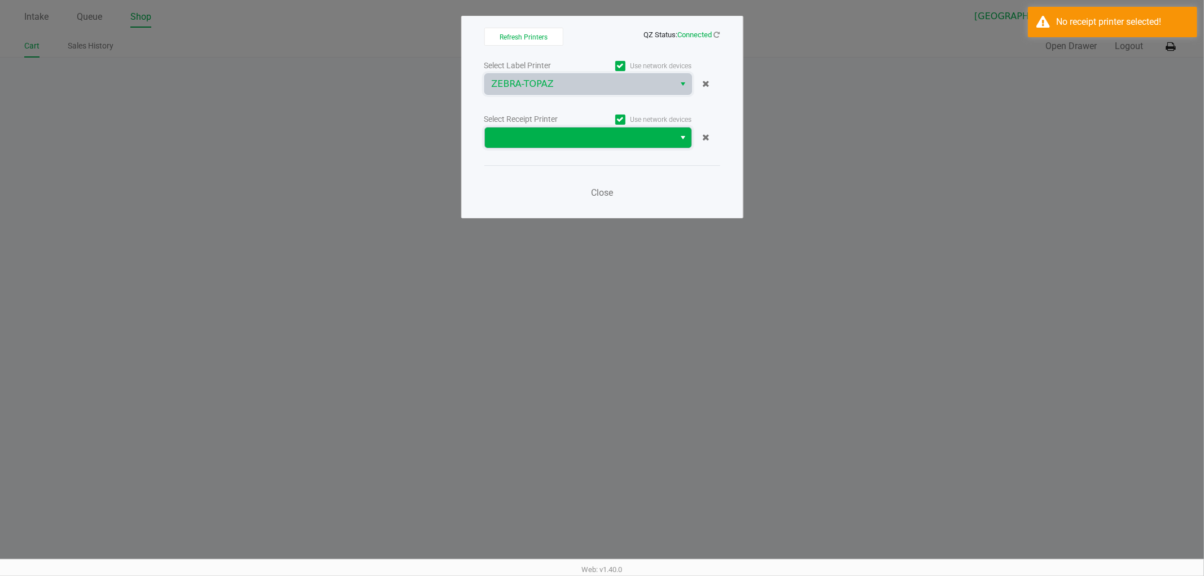
click at [528, 146] on span at bounding box center [580, 138] width 190 height 20
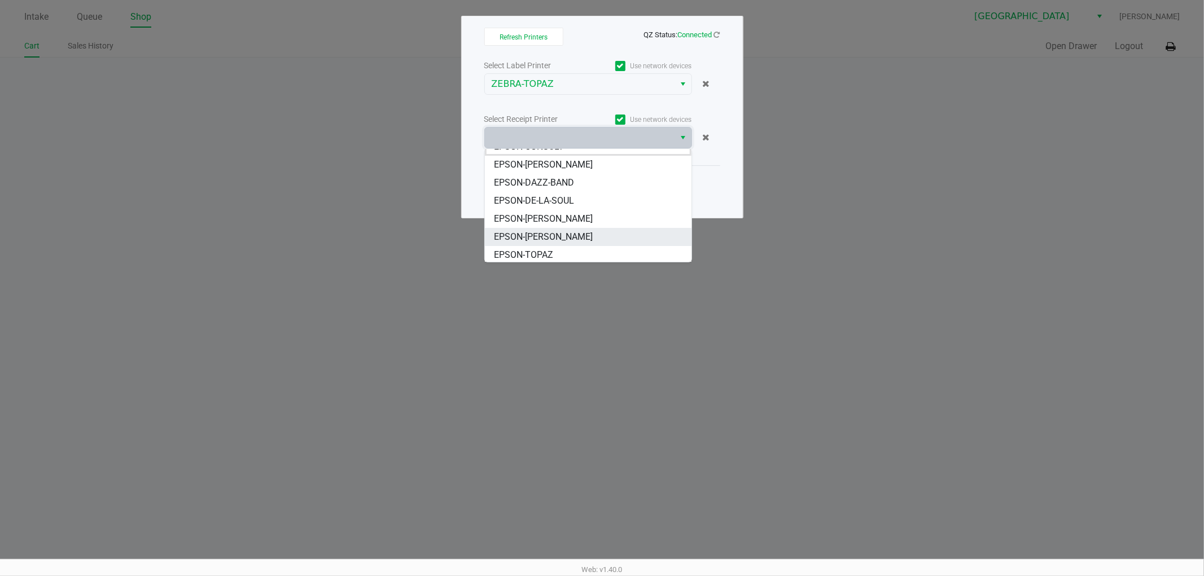
scroll to position [14, 0]
click at [542, 251] on span "EPSON-TOPAZ" at bounding box center [523, 253] width 59 height 14
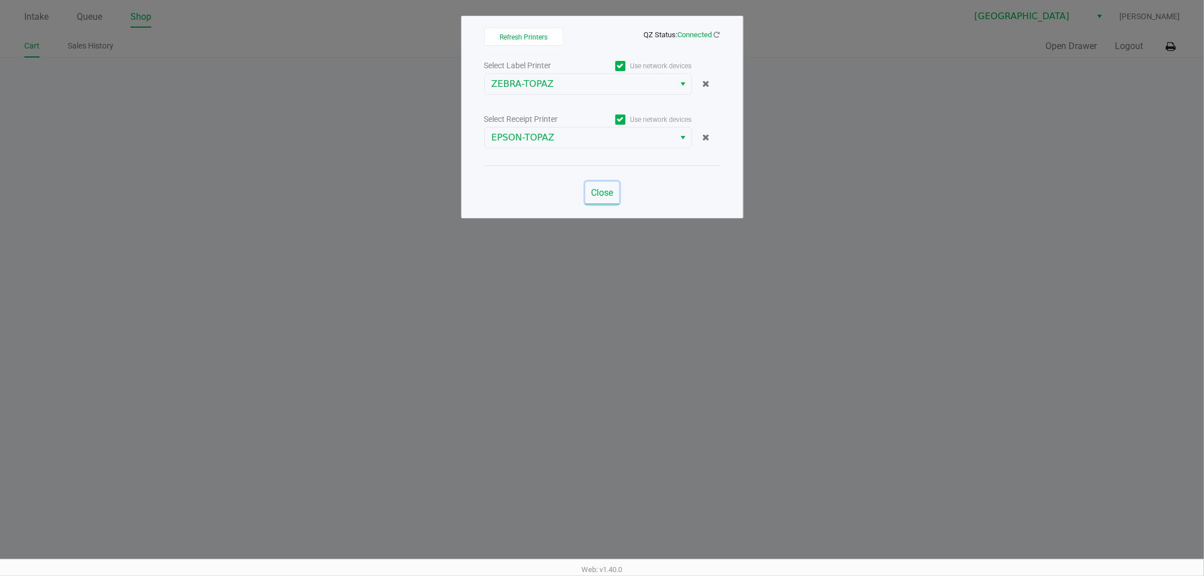
click at [602, 199] on button "Close" at bounding box center [602, 193] width 34 height 23
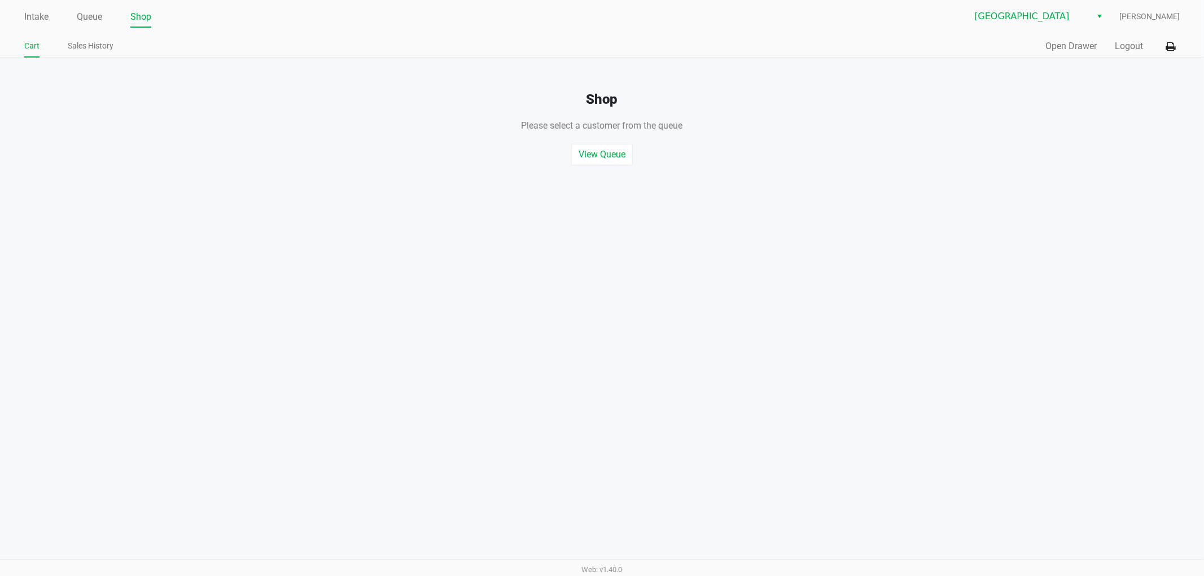
click at [110, 15] on ul "Intake Queue Shop" at bounding box center [313, 17] width 578 height 19
click at [100, 15] on link "Queue" at bounding box center [89, 17] width 25 height 16
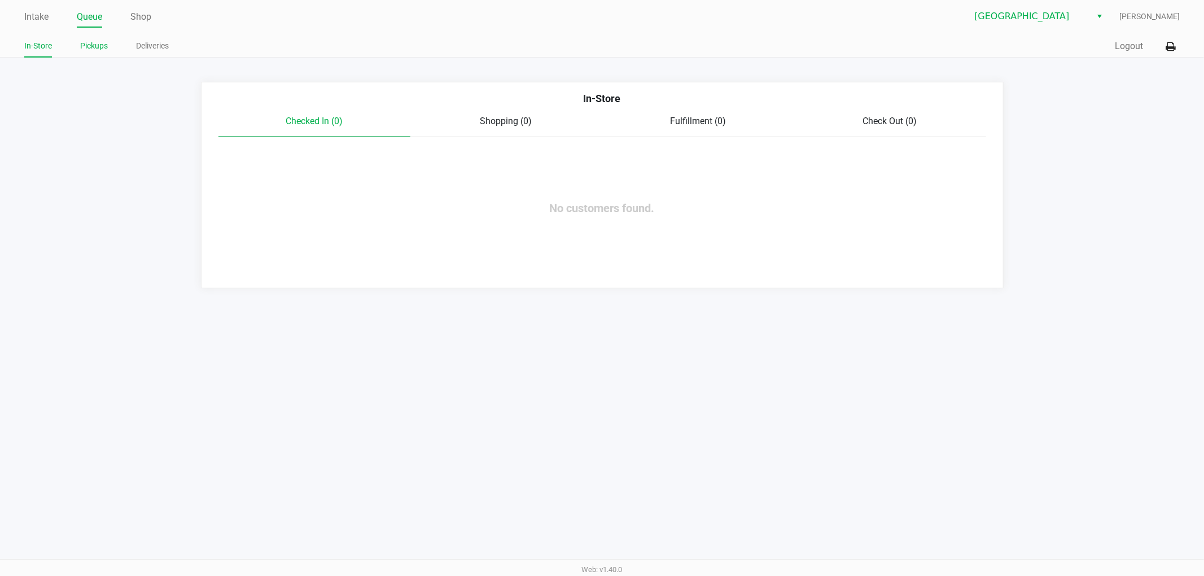
click at [97, 40] on link "Pickups" at bounding box center [94, 46] width 28 height 14
click at [97, 20] on link "Queue" at bounding box center [89, 17] width 25 height 16
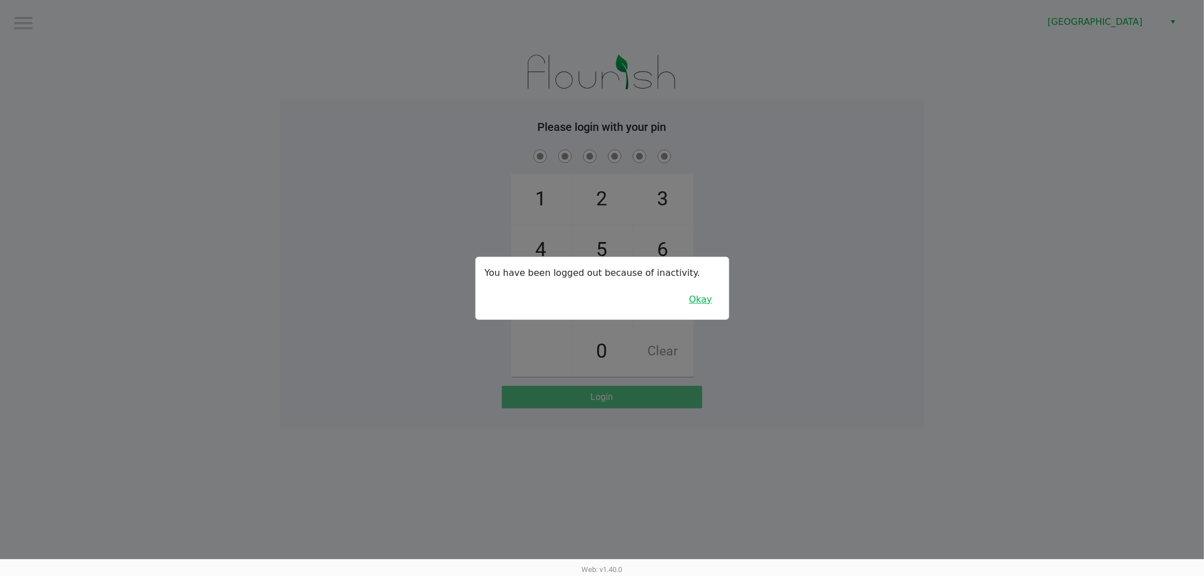
click at [698, 300] on button "Okay" at bounding box center [701, 299] width 38 height 21
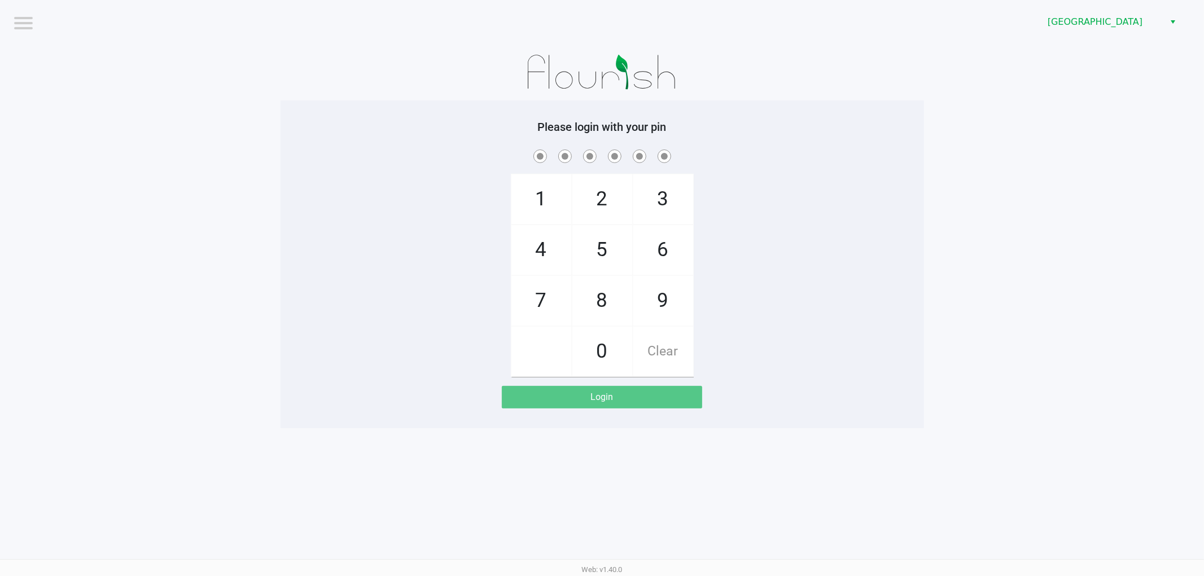
click at [917, 274] on div "1 4 7 2 5 8 0 3 6 9 Clear" at bounding box center [603, 262] width 644 height 230
click at [652, 290] on span "9" at bounding box center [663, 301] width 60 height 50
checkbox input "true"
click at [606, 352] on span "0" at bounding box center [602, 352] width 60 height 50
checkbox input "true"
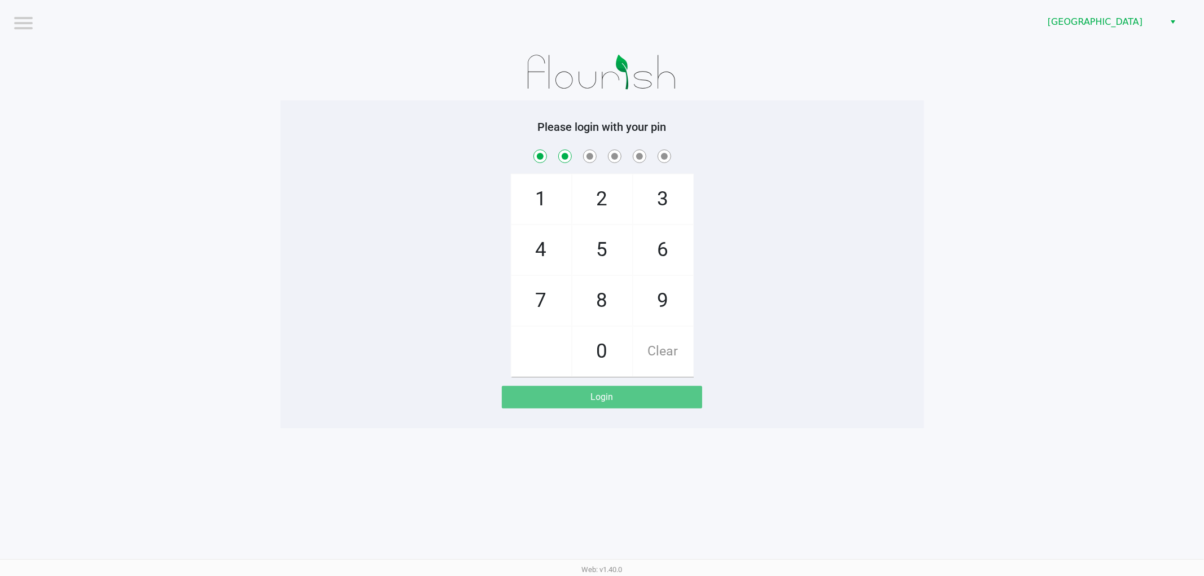
click at [609, 263] on span "5" at bounding box center [602, 250] width 60 height 50
checkbox input "true"
click at [657, 199] on span "3" at bounding box center [663, 199] width 60 height 50
checkbox input "true"
click at [670, 299] on span "9" at bounding box center [663, 301] width 60 height 50
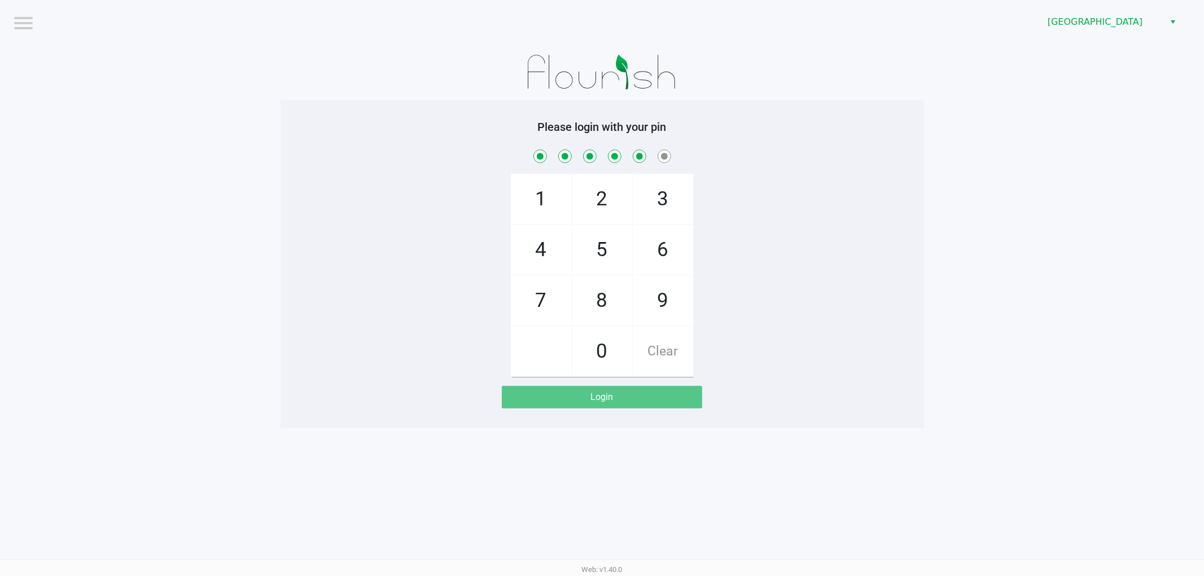
checkbox input "true"
click at [611, 352] on span "0" at bounding box center [602, 352] width 60 height 50
checkbox input "true"
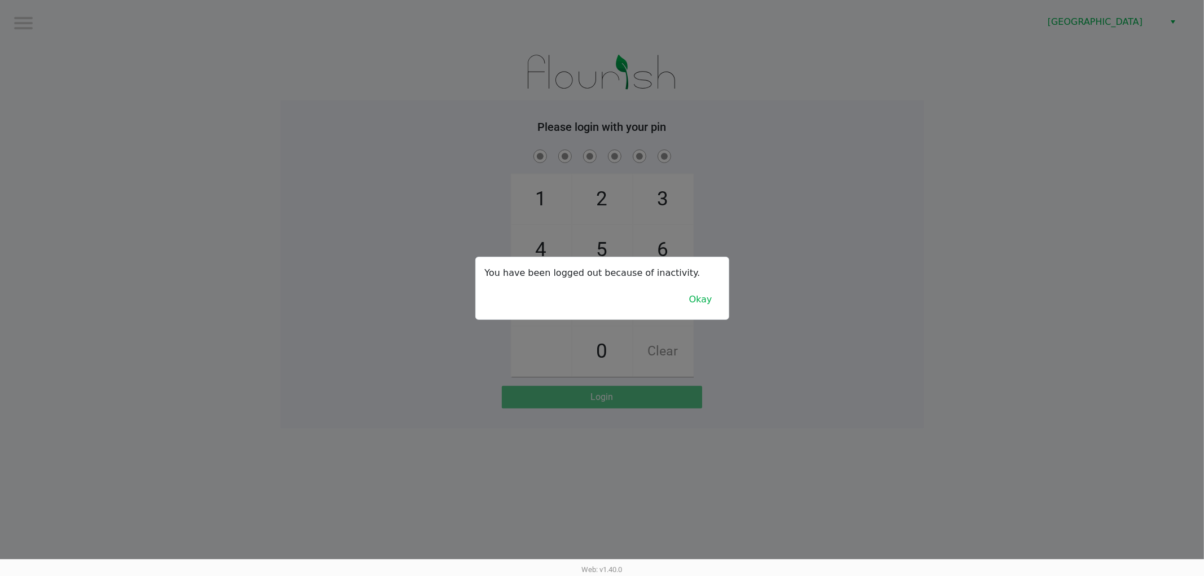
click at [697, 286] on div "You have been logged out because of inactivity. Okay" at bounding box center [602, 288] width 253 height 62
click at [697, 295] on button "Okay" at bounding box center [701, 299] width 38 height 21
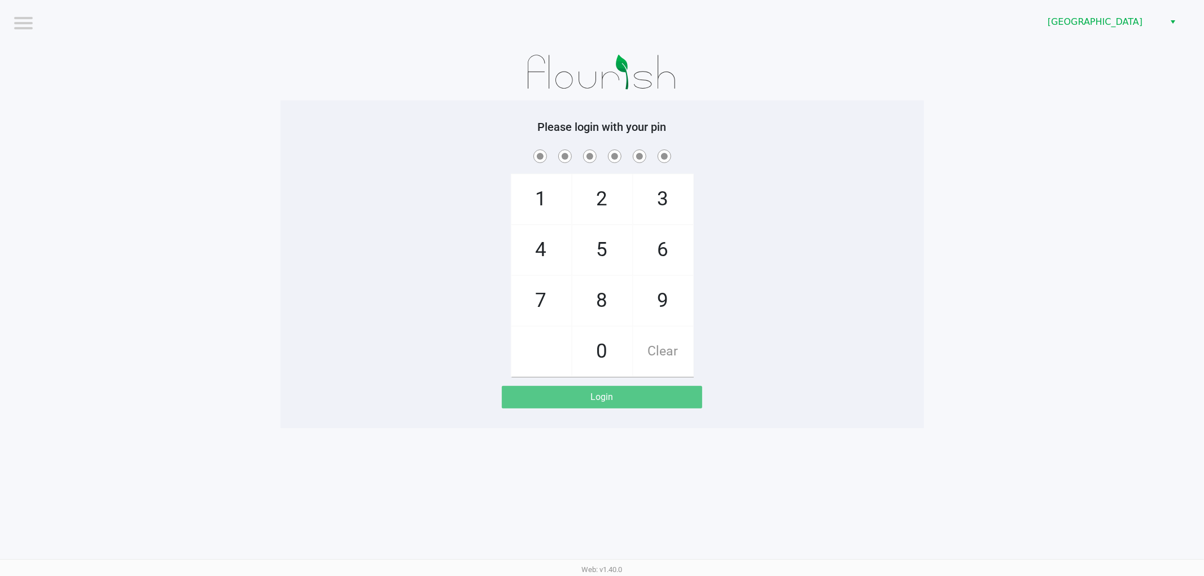
drag, startPoint x: 922, startPoint y: 245, endPoint x: 878, endPoint y: 239, distance: 44.4
click at [922, 245] on div "1 4 7 2 5 8 0 3 6 9 Clear" at bounding box center [603, 262] width 644 height 230
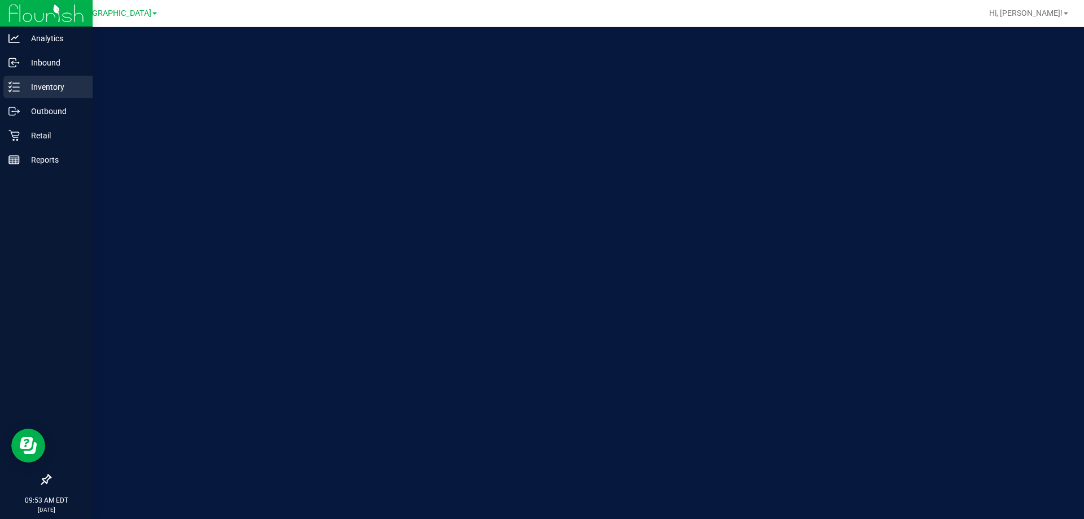
click at [14, 91] on line at bounding box center [16, 91] width 6 height 0
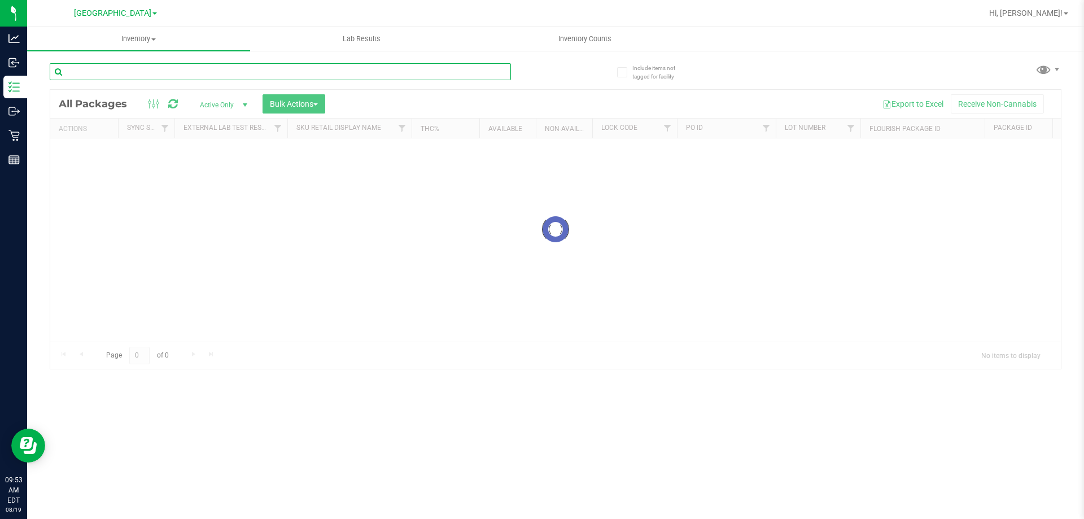
click at [217, 72] on div "Inventory All packages All inventory Waste log Create inventory Lab Results Inv…" at bounding box center [555, 273] width 1057 height 492
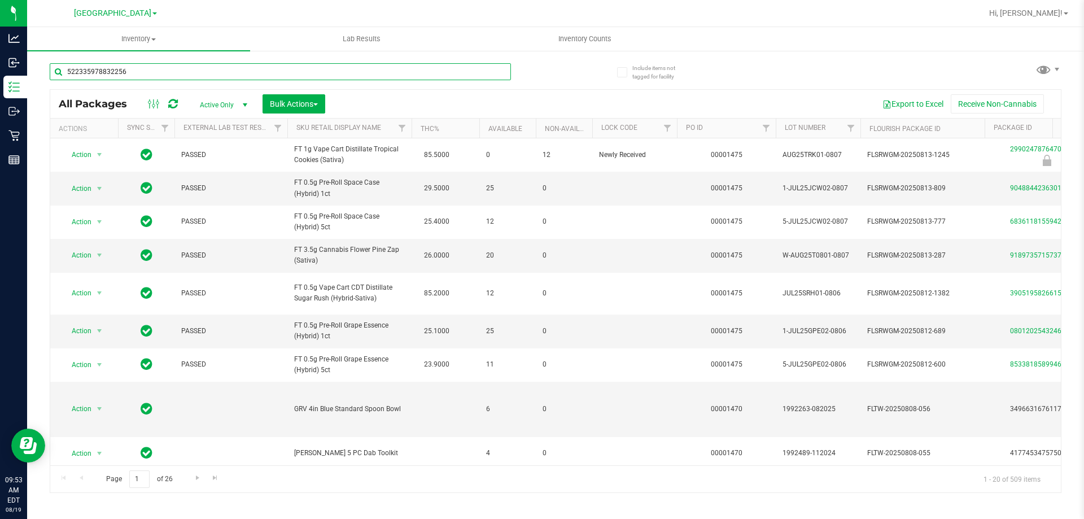
type input "5223359788322562"
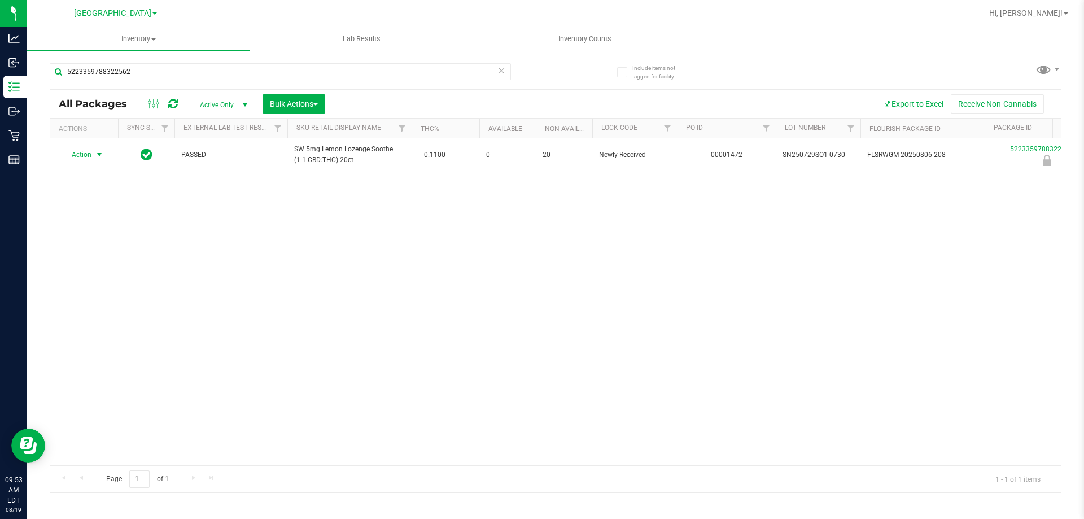
click at [90, 163] on span "Action" at bounding box center [77, 155] width 30 height 16
click at [110, 285] on li "Unlock package" at bounding box center [98, 293] width 72 height 17
drag, startPoint x: 179, startPoint y: 71, endPoint x: 65, endPoint y: 81, distance: 113.9
click at [65, 81] on div "5223359788322562" at bounding box center [280, 76] width 461 height 26
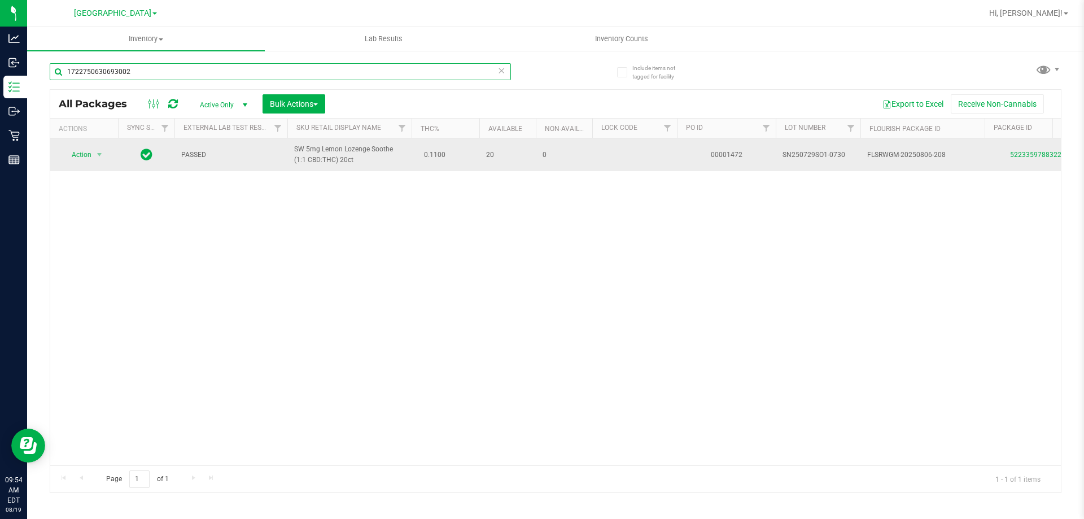
type input "1722750630693002"
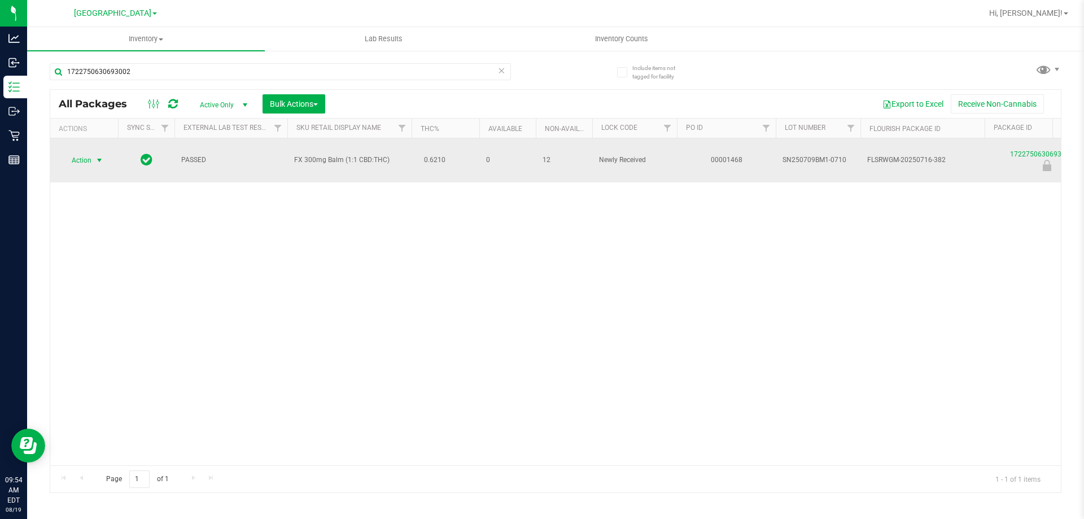
click at [94, 158] on span "select" at bounding box center [100, 160] width 14 height 16
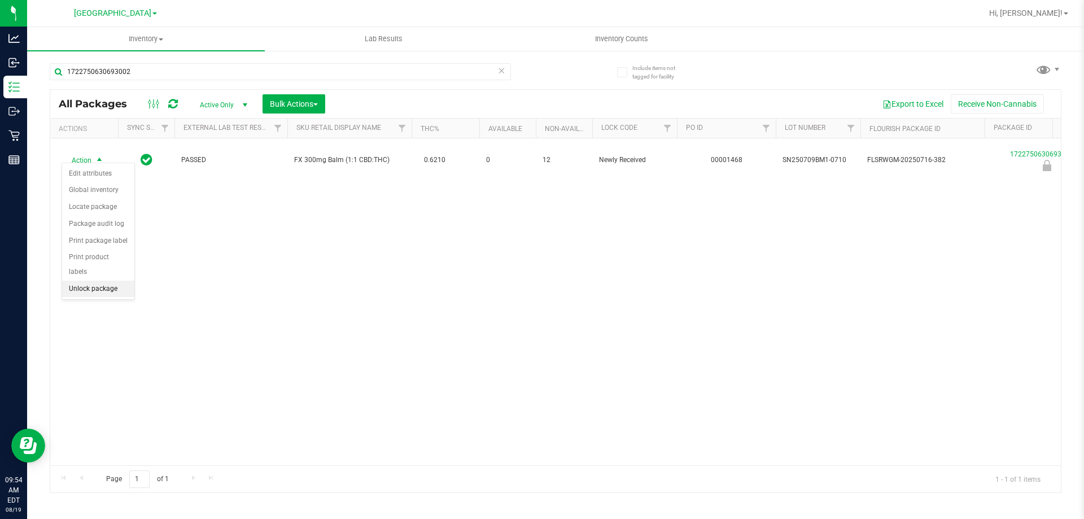
click at [99, 281] on li "Unlock package" at bounding box center [98, 289] width 72 height 17
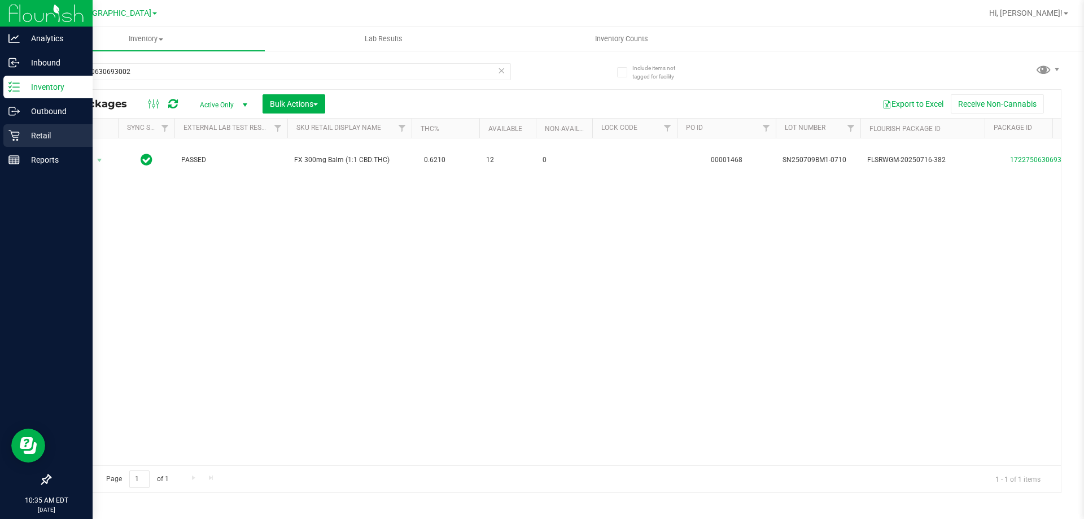
click at [14, 136] on icon at bounding box center [13, 135] width 11 height 11
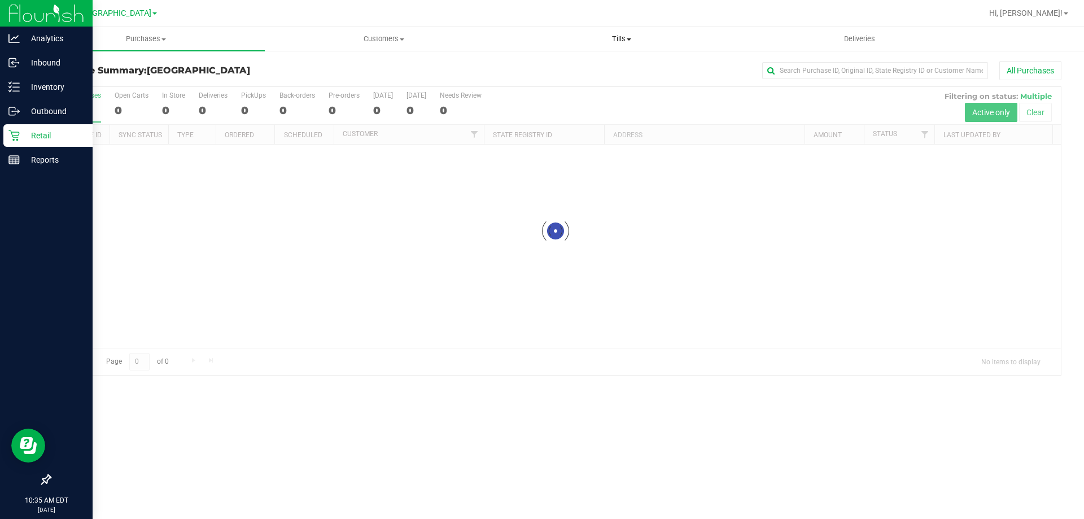
click at [615, 35] on span "Tills" at bounding box center [621, 39] width 237 height 10
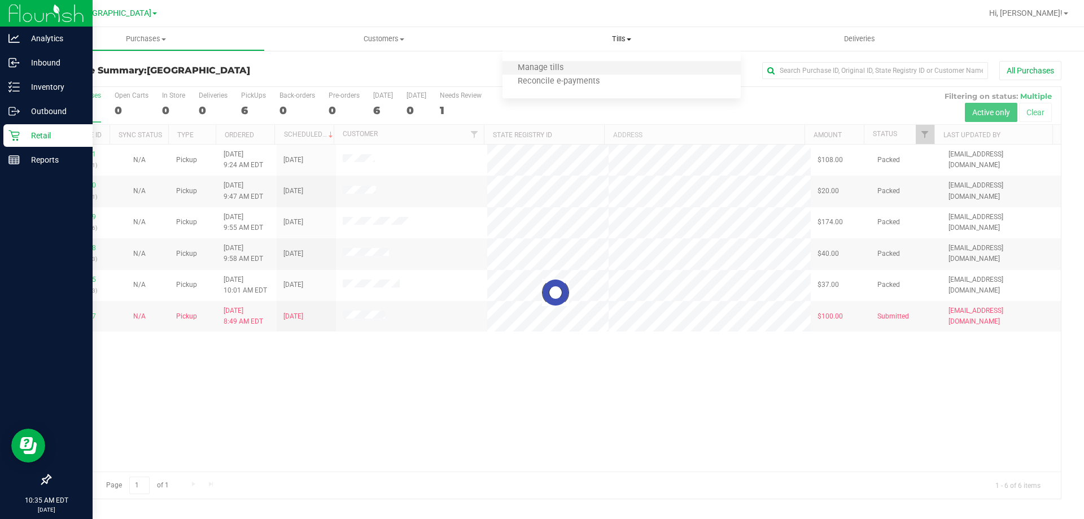
click at [592, 67] on li "Manage tills" at bounding box center [621, 69] width 238 height 14
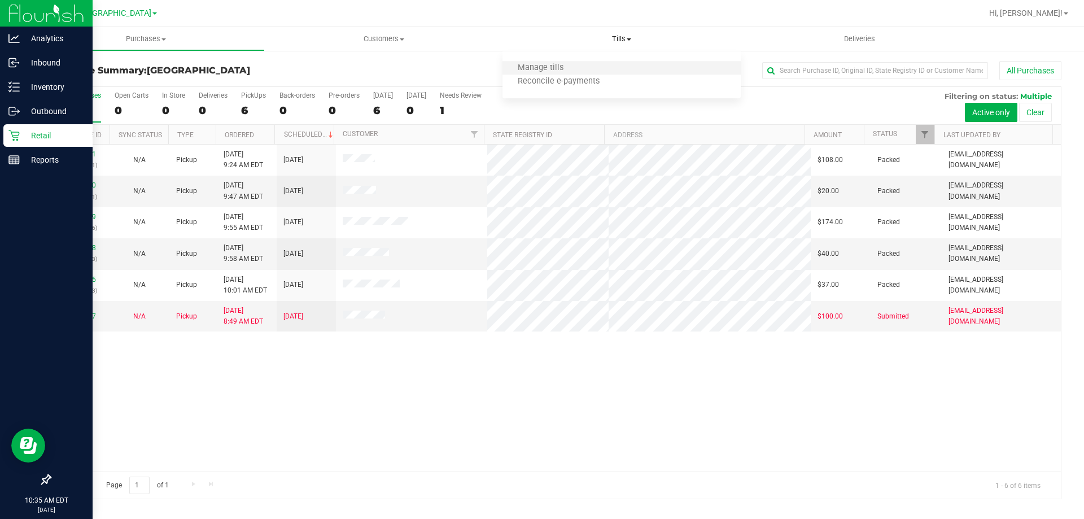
click at [555, 62] on li "Manage tills" at bounding box center [621, 69] width 238 height 14
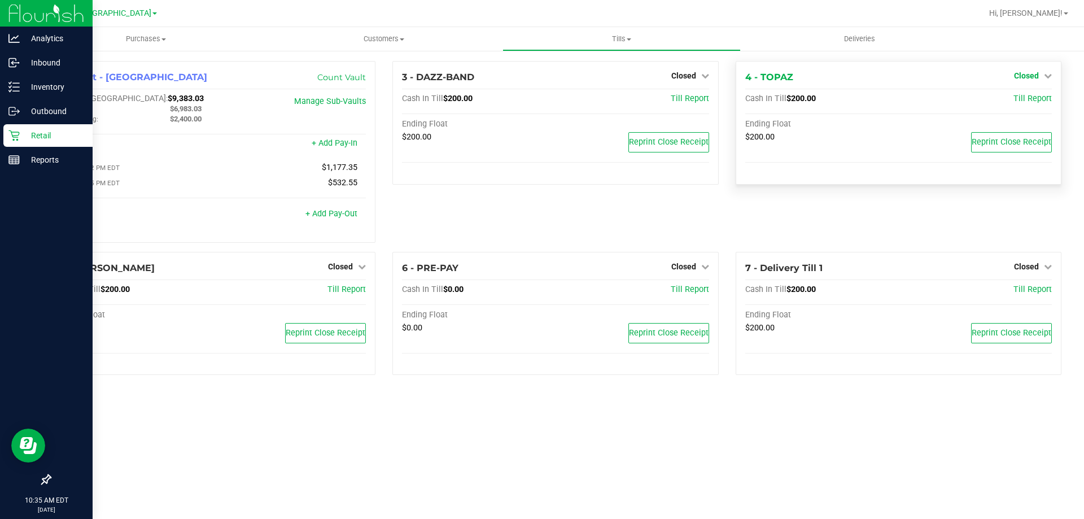
click at [1022, 77] on span "Closed" at bounding box center [1026, 75] width 25 height 9
click at [1021, 105] on div "Open Till" at bounding box center [1026, 100] width 84 height 14
click at [1021, 101] on link "Open Till" at bounding box center [1026, 99] width 30 height 9
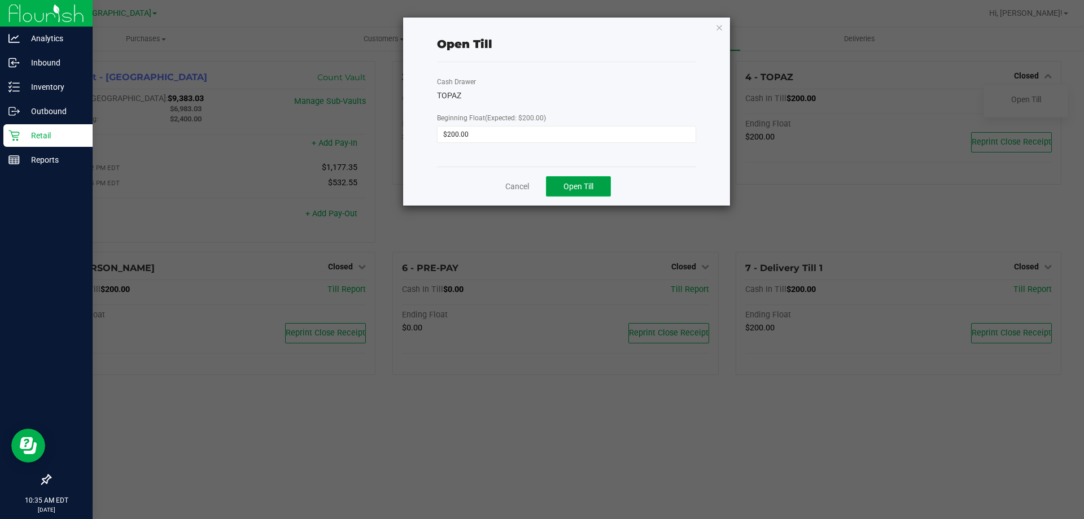
click at [596, 186] on button "Open Till" at bounding box center [578, 186] width 65 height 20
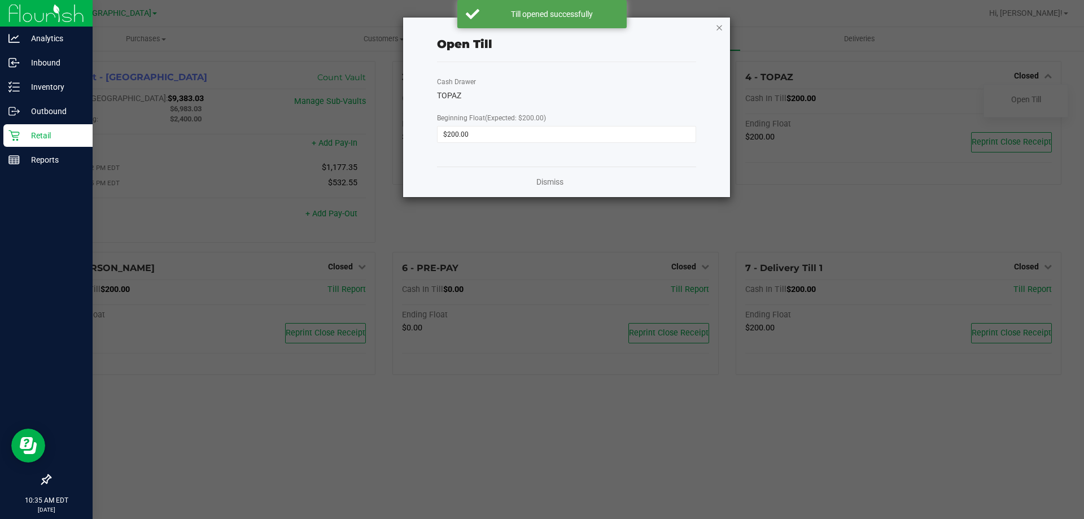
click at [721, 27] on icon "button" at bounding box center [719, 27] width 8 height 14
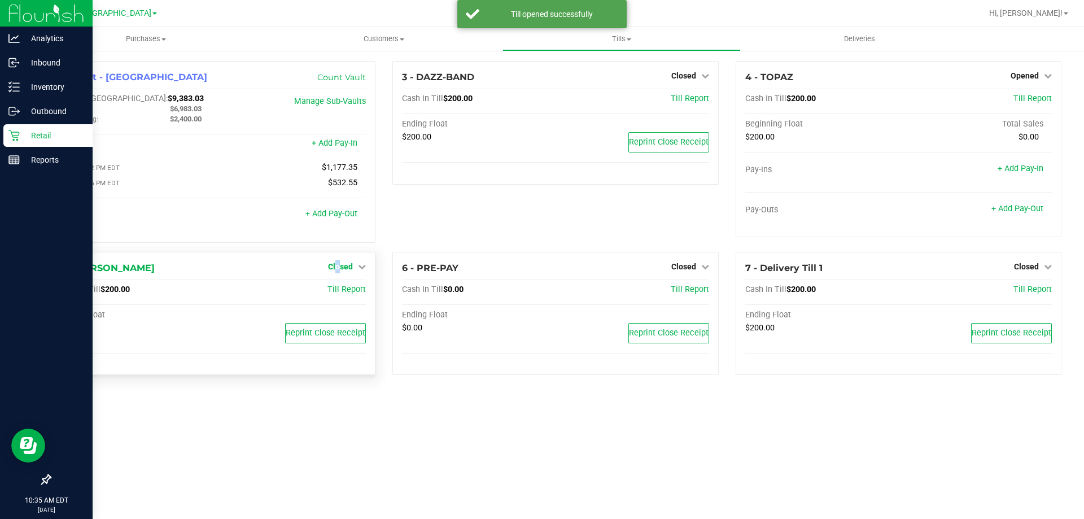
click at [339, 266] on span "Closed" at bounding box center [340, 266] width 25 height 9
click at [358, 288] on div "Open Till" at bounding box center [341, 290] width 84 height 14
click at [351, 292] on link "Open Till" at bounding box center [340, 289] width 30 height 9
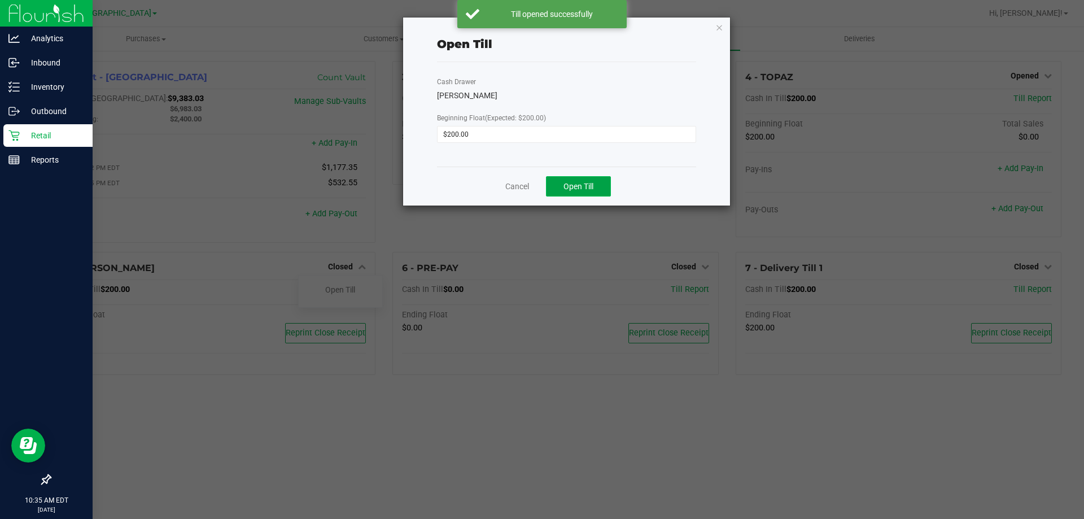
click at [590, 186] on span "Open Till" at bounding box center [578, 186] width 30 height 9
